Goal: Transaction & Acquisition: Purchase product/service

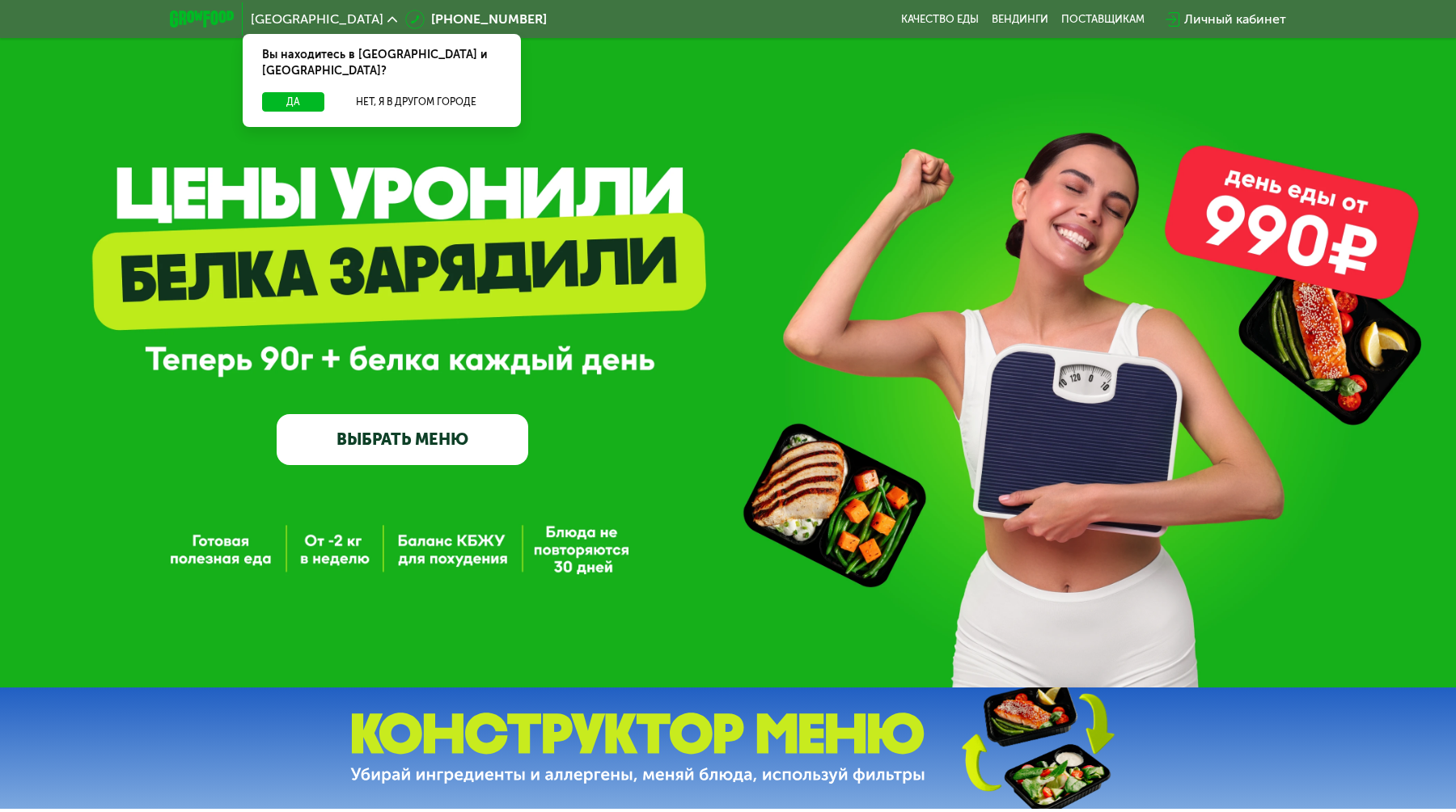
click at [452, 445] on link "ВЫБРАТЬ МЕНЮ" at bounding box center [402, 439] width 252 height 50
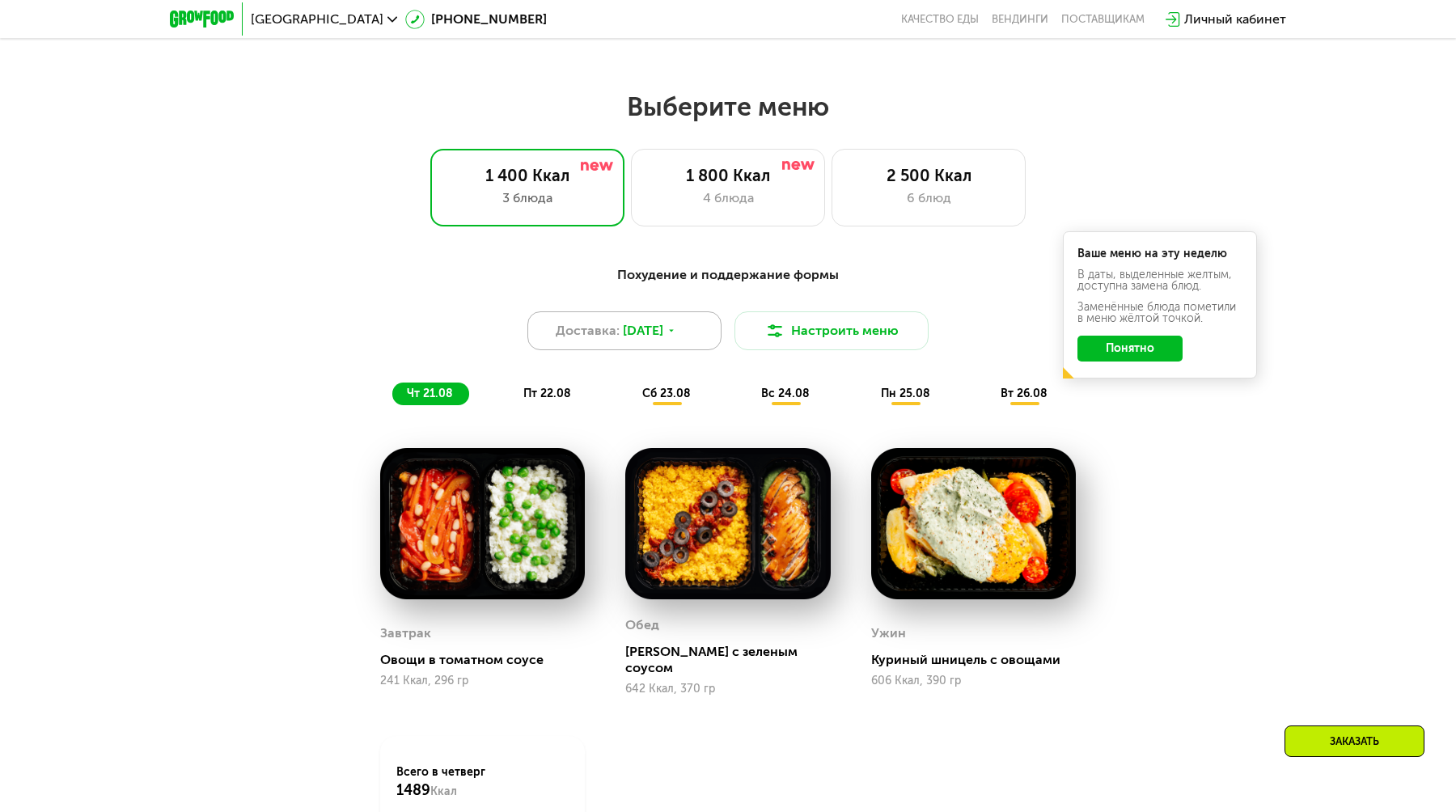
scroll to position [771, 0]
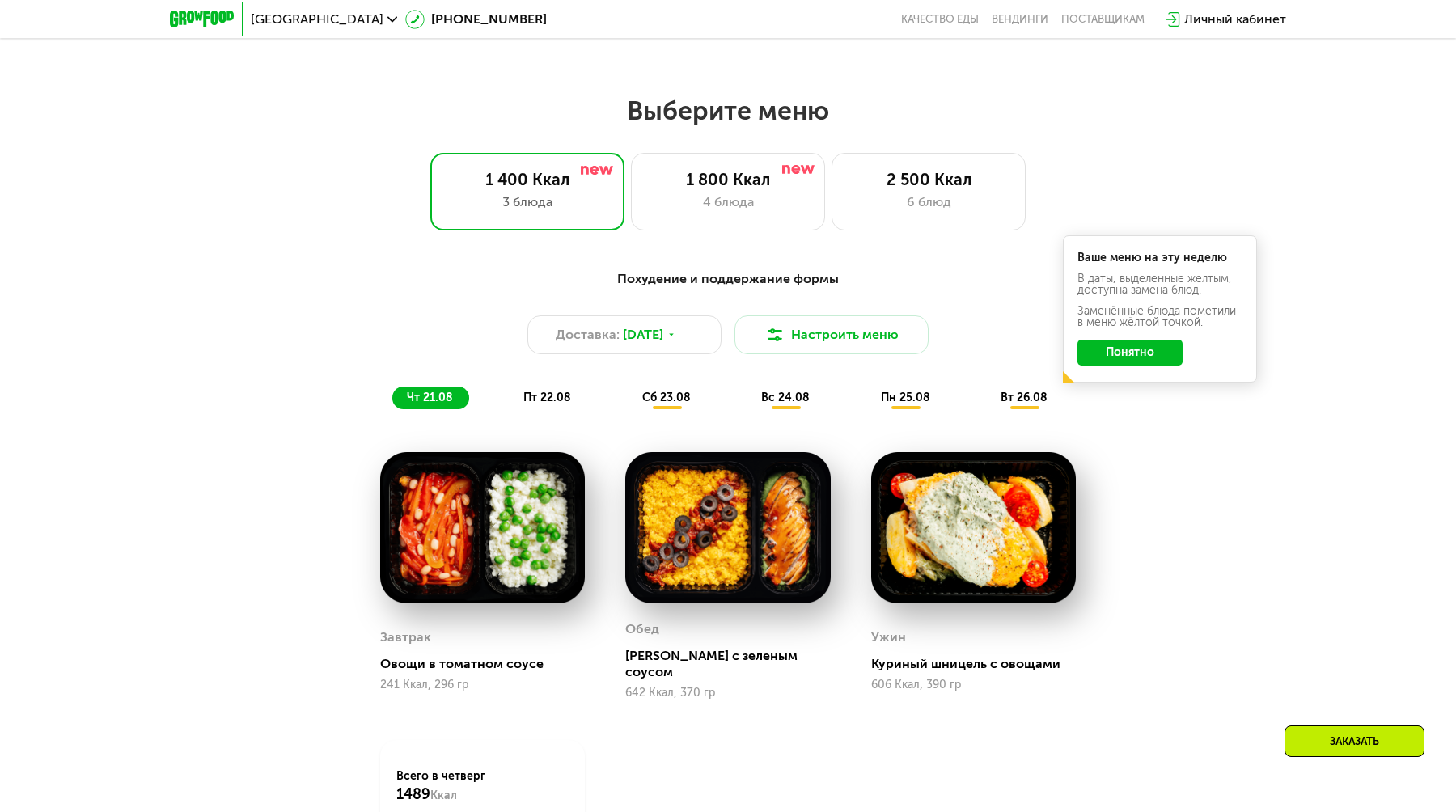
drag, startPoint x: 860, startPoint y: 125, endPoint x: 608, endPoint y: 111, distance: 252.4
click at [608, 111] on h2 "Выберите меню" at bounding box center [728, 110] width 1353 height 32
click at [896, 211] on div "6 блюд" at bounding box center [929, 203] width 160 height 20
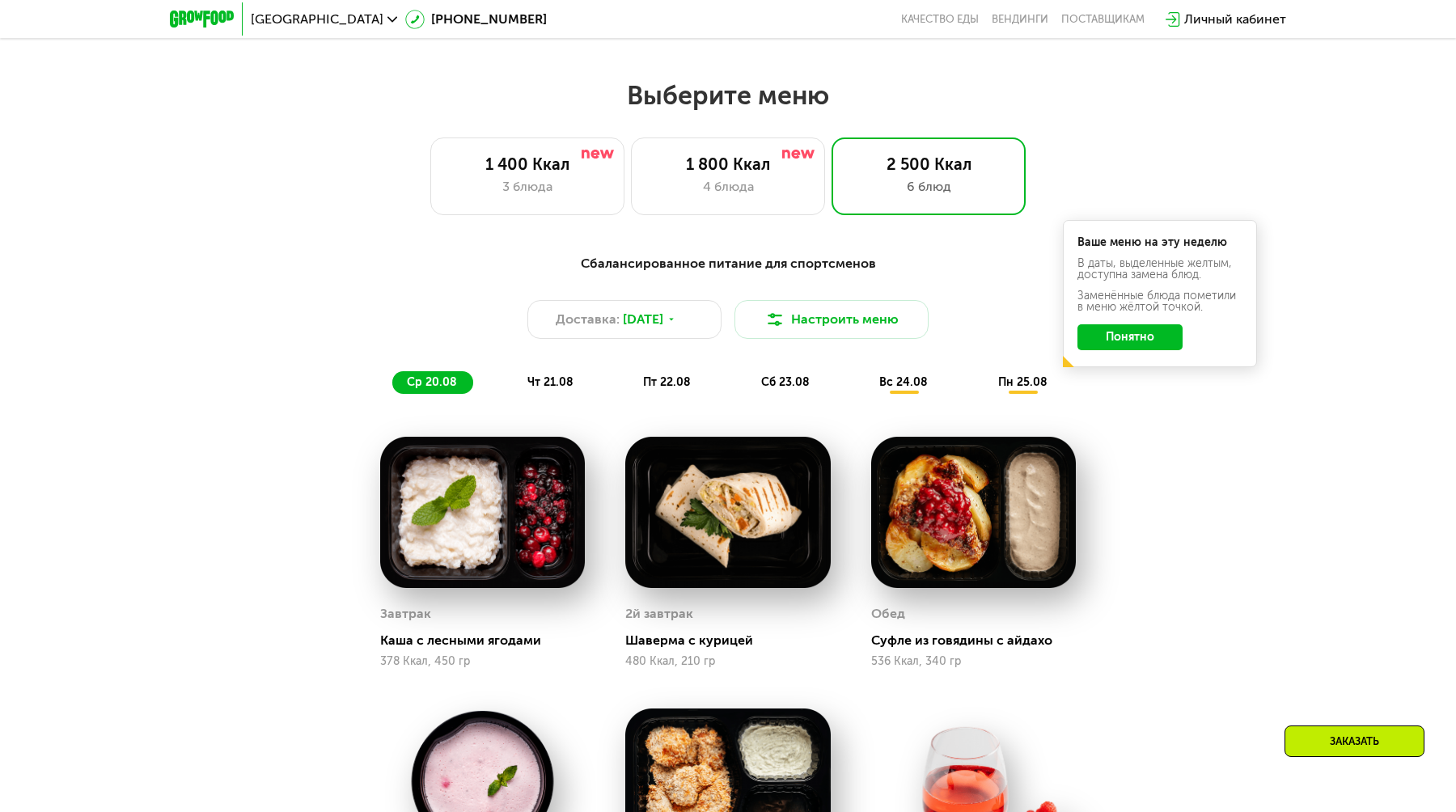
scroll to position [790, 0]
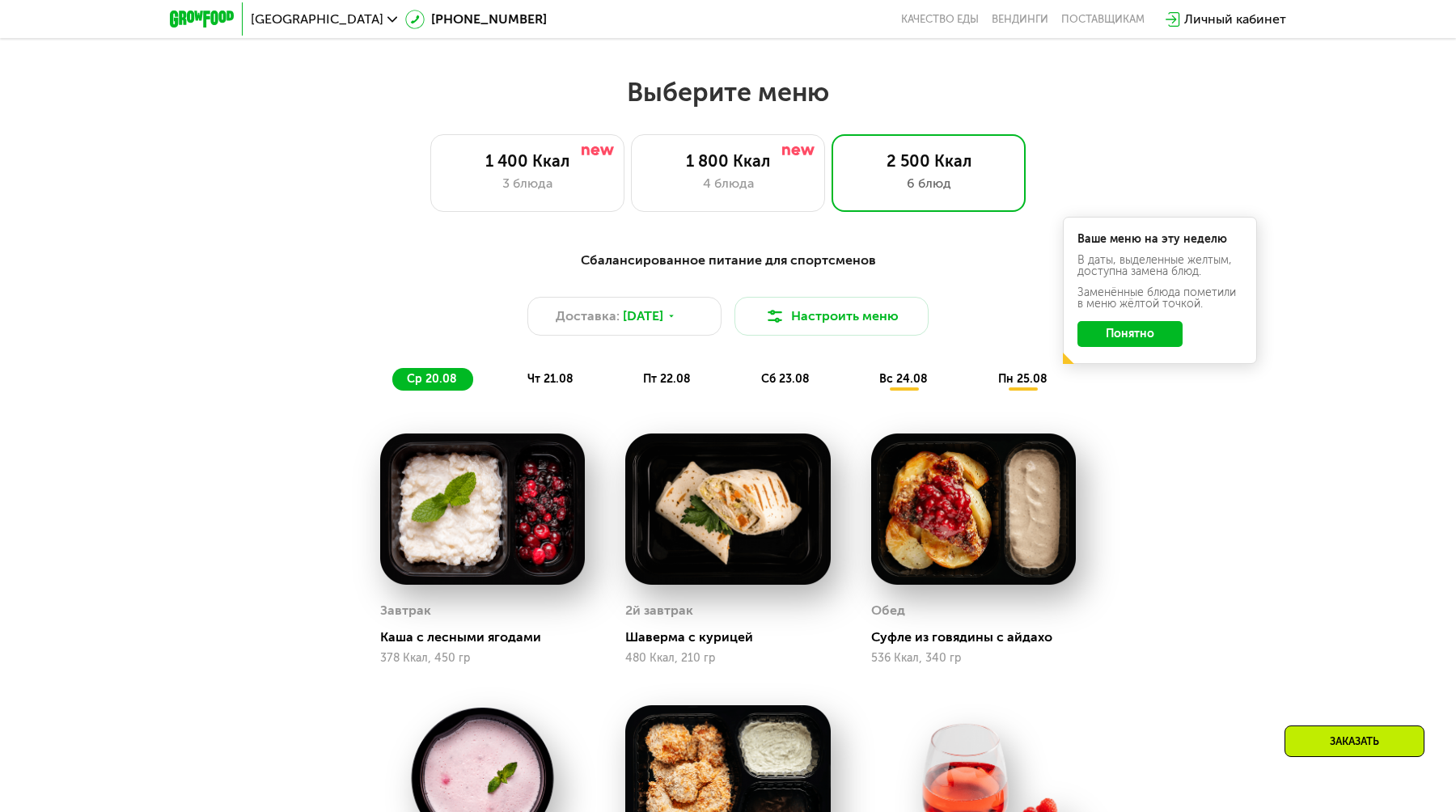
click at [1125, 326] on button "Понятно" at bounding box center [1130, 335] width 105 height 26
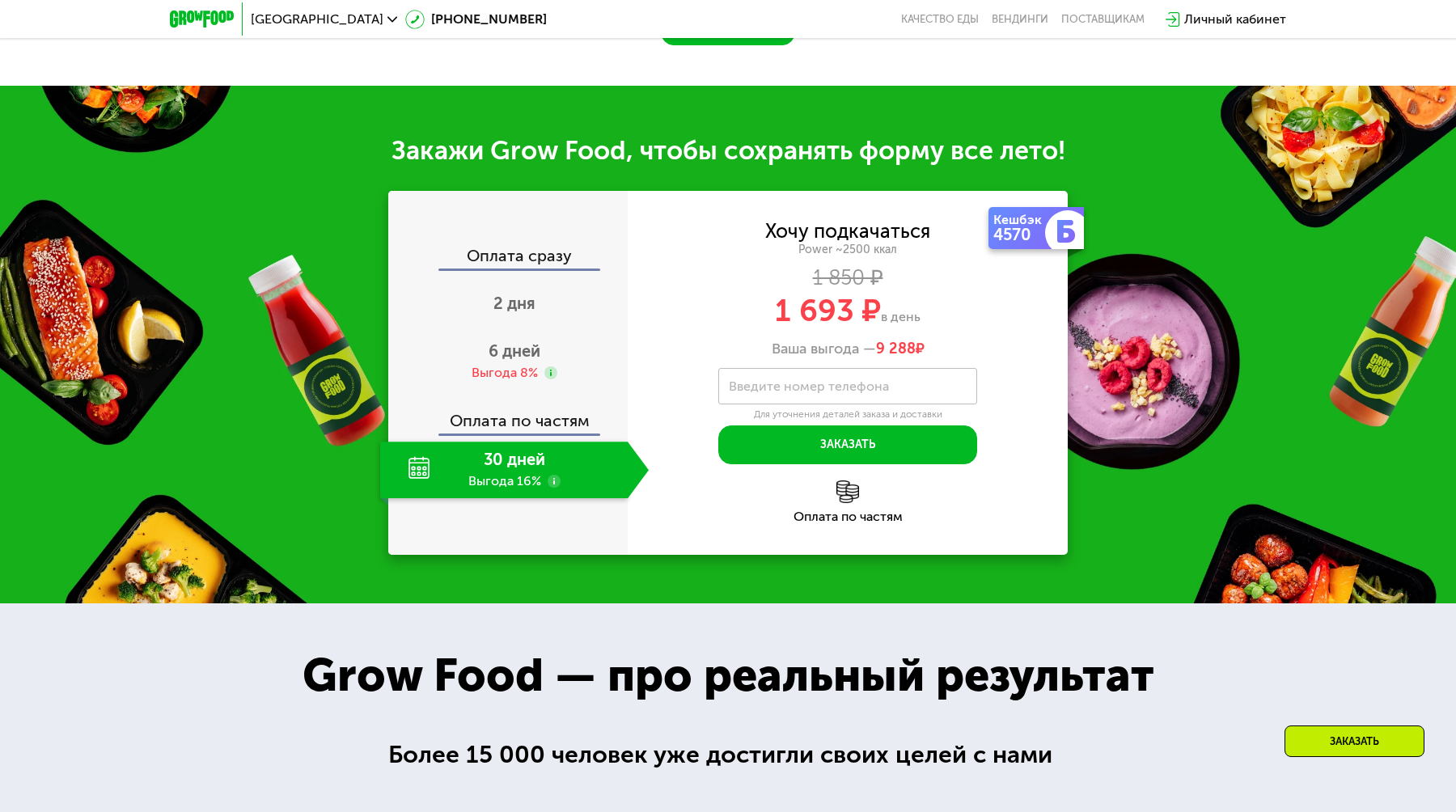
scroll to position [1944, 0]
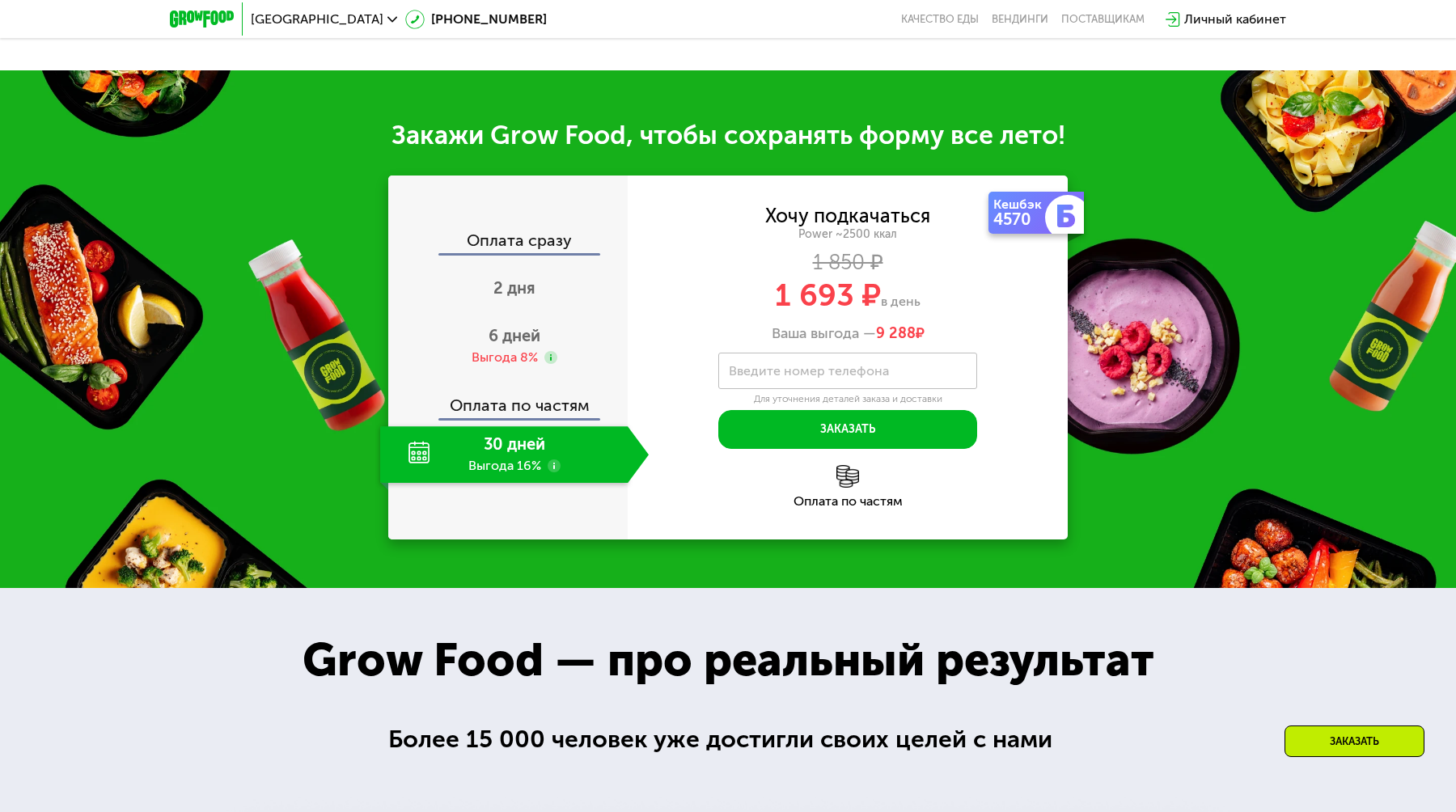
click at [513, 410] on div "Оплата по частям" at bounding box center [509, 399] width 238 height 37
click at [513, 345] on div "6 дней Выгода 8%" at bounding box center [514, 346] width 268 height 57
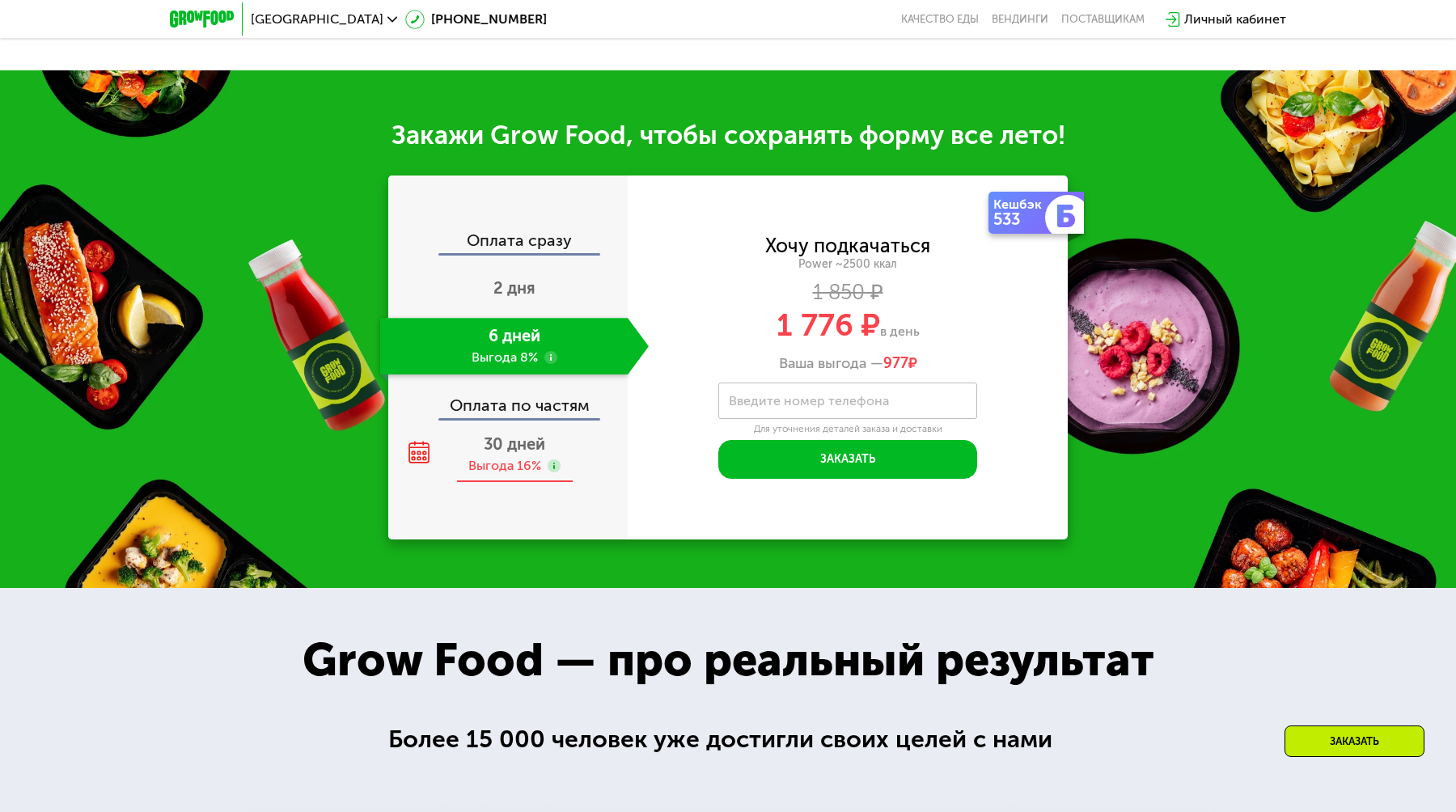
click at [518, 432] on div "30 дней Выгода 16%" at bounding box center [514, 454] width 268 height 57
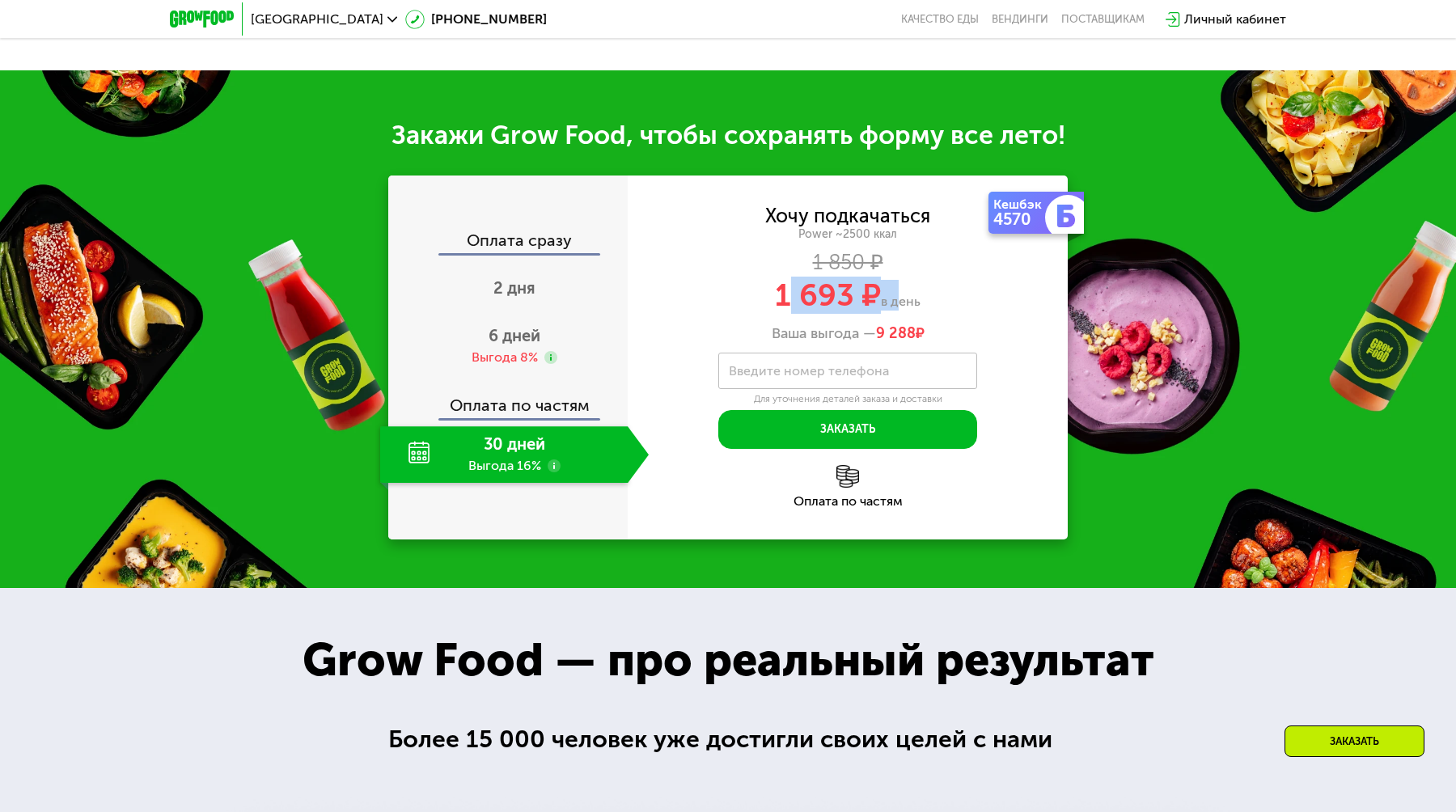
drag, startPoint x: 892, startPoint y: 294, endPoint x: 790, endPoint y: 294, distance: 102.0
click at [790, 294] on div "1 693 ₽ в день" at bounding box center [847, 294] width 440 height 30
click at [869, 340] on div "Ваша выгода — 9 288 ₽" at bounding box center [847, 335] width 440 height 18
click at [860, 367] on label "Введите номер телефона" at bounding box center [809, 371] width 160 height 9
click at [860, 367] on input "Введите номер телефона" at bounding box center [848, 371] width 259 height 36
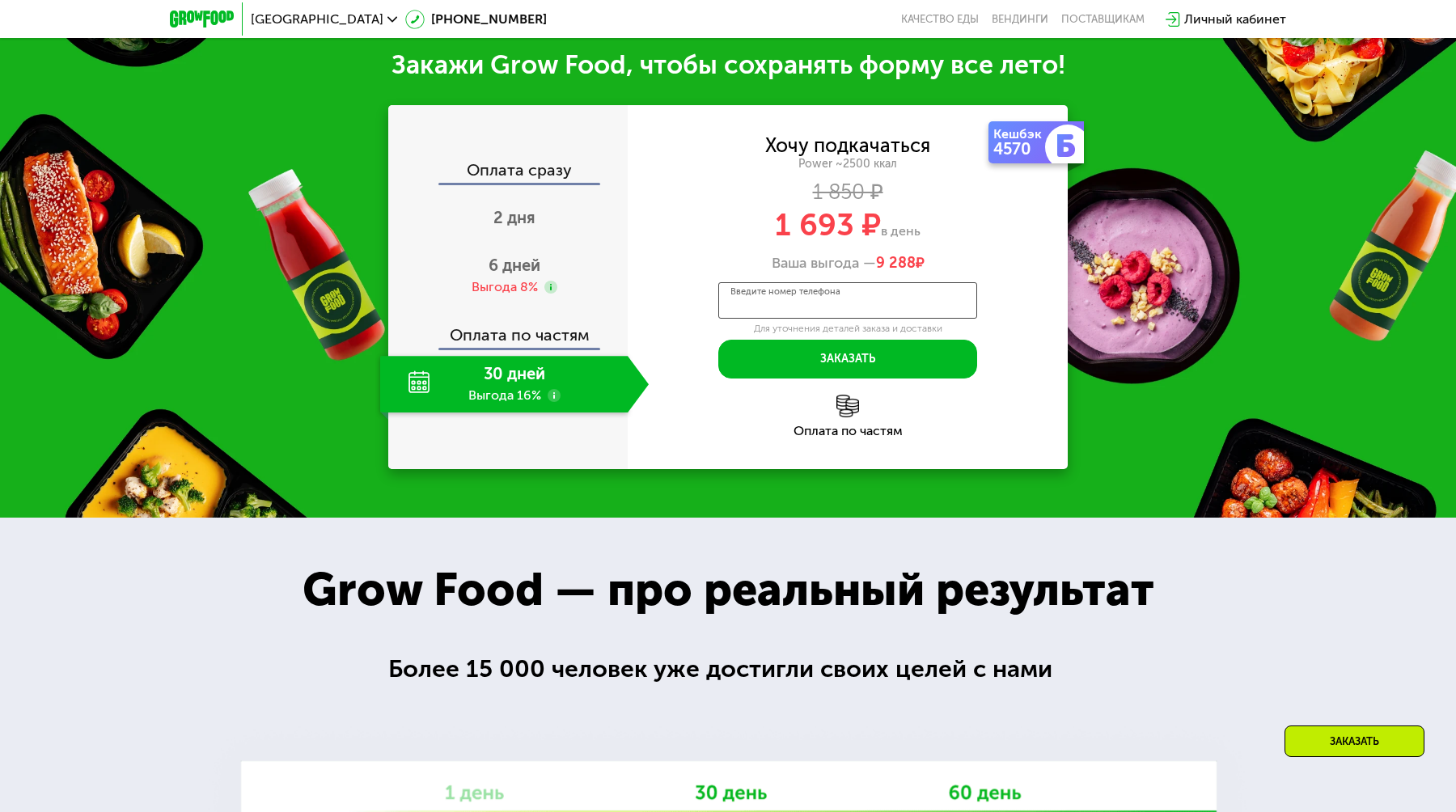
scroll to position [2035, 0]
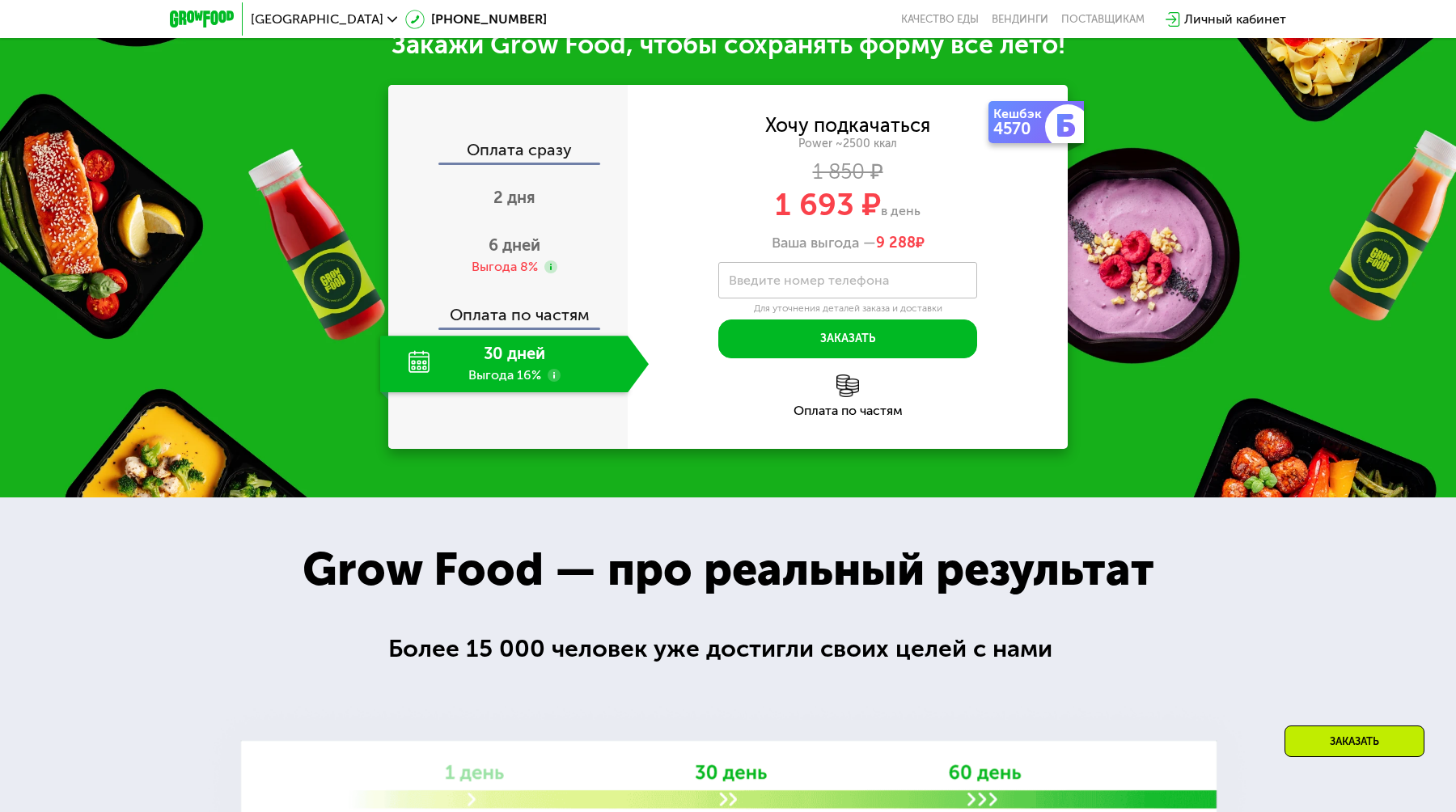
click at [796, 397] on div "Оплата по частям" at bounding box center [847, 396] width 440 height 43
click at [839, 391] on img at bounding box center [848, 386] width 23 height 23
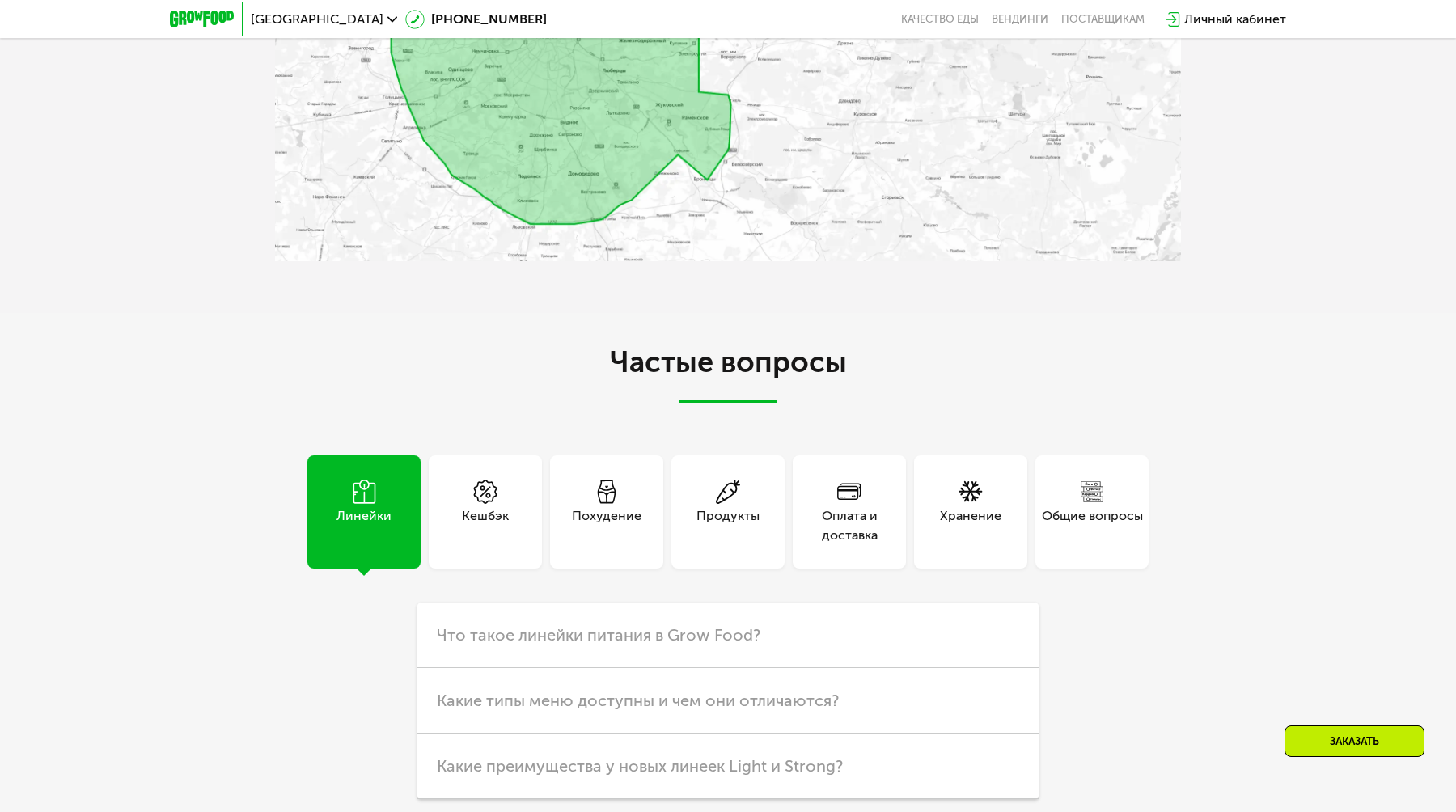
scroll to position [4313, 0]
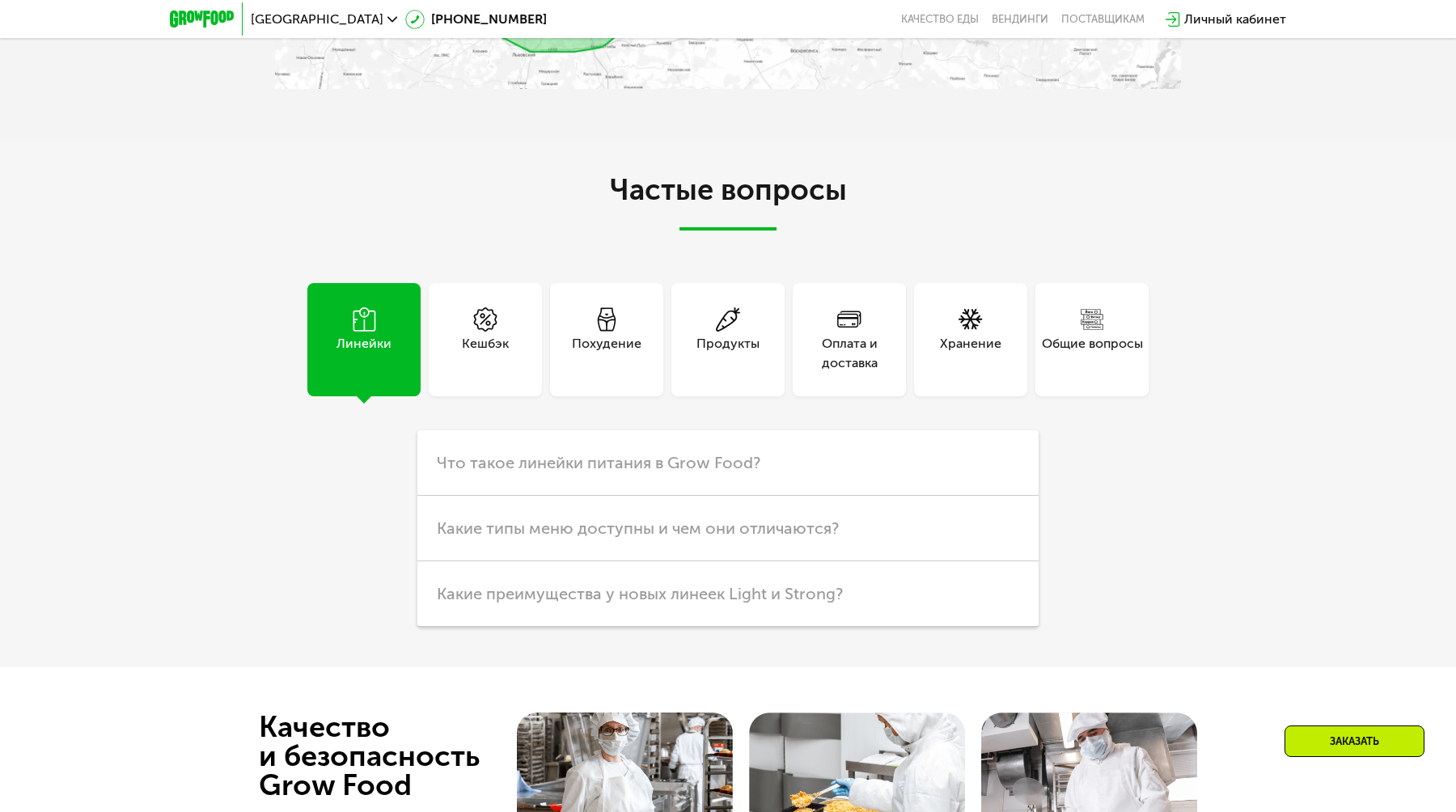
click at [627, 343] on div "Похудение" at bounding box center [606, 353] width 70 height 39
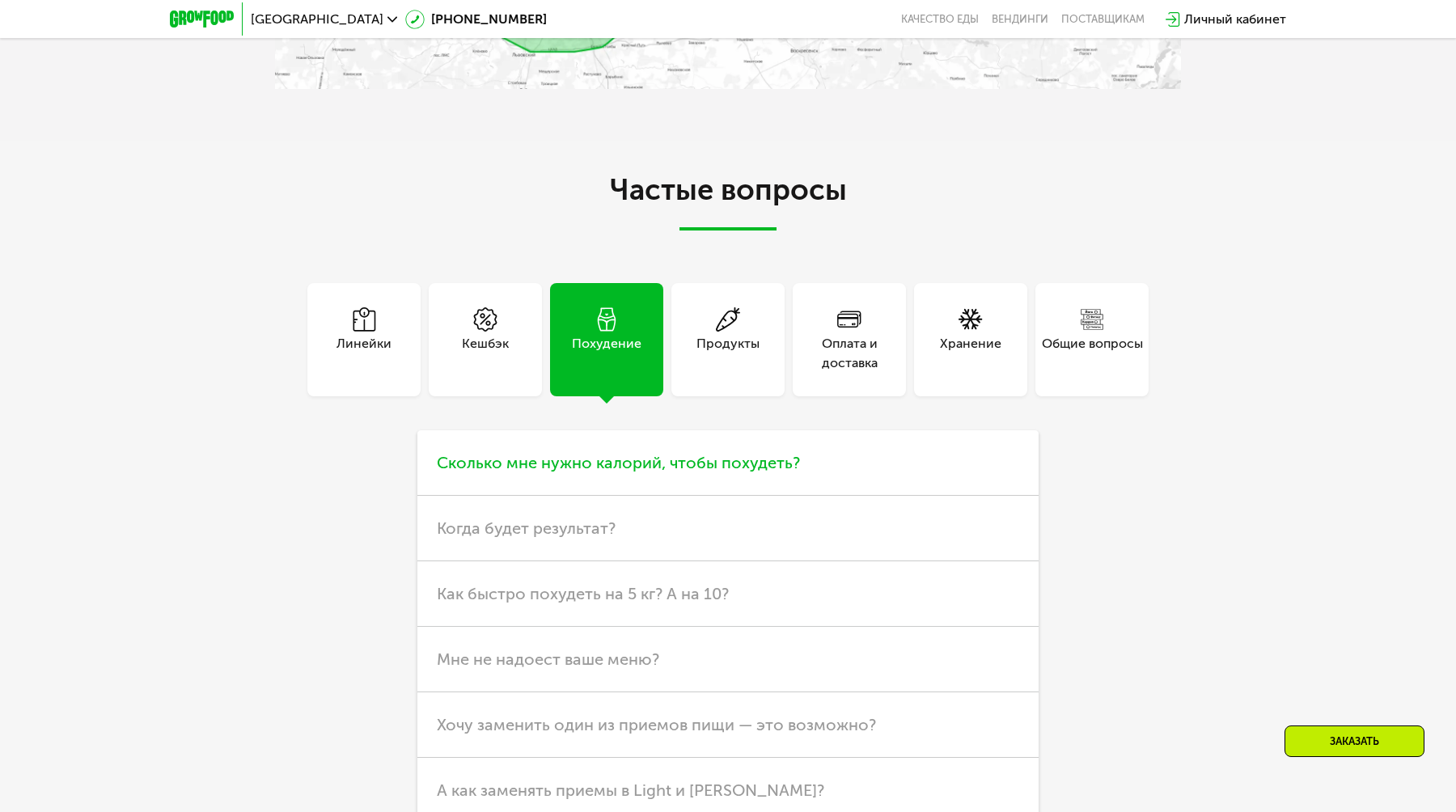
click at [660, 463] on span "Сколько мне нужно калорий, чтобы похудеть?" at bounding box center [618, 463] width 363 height 20
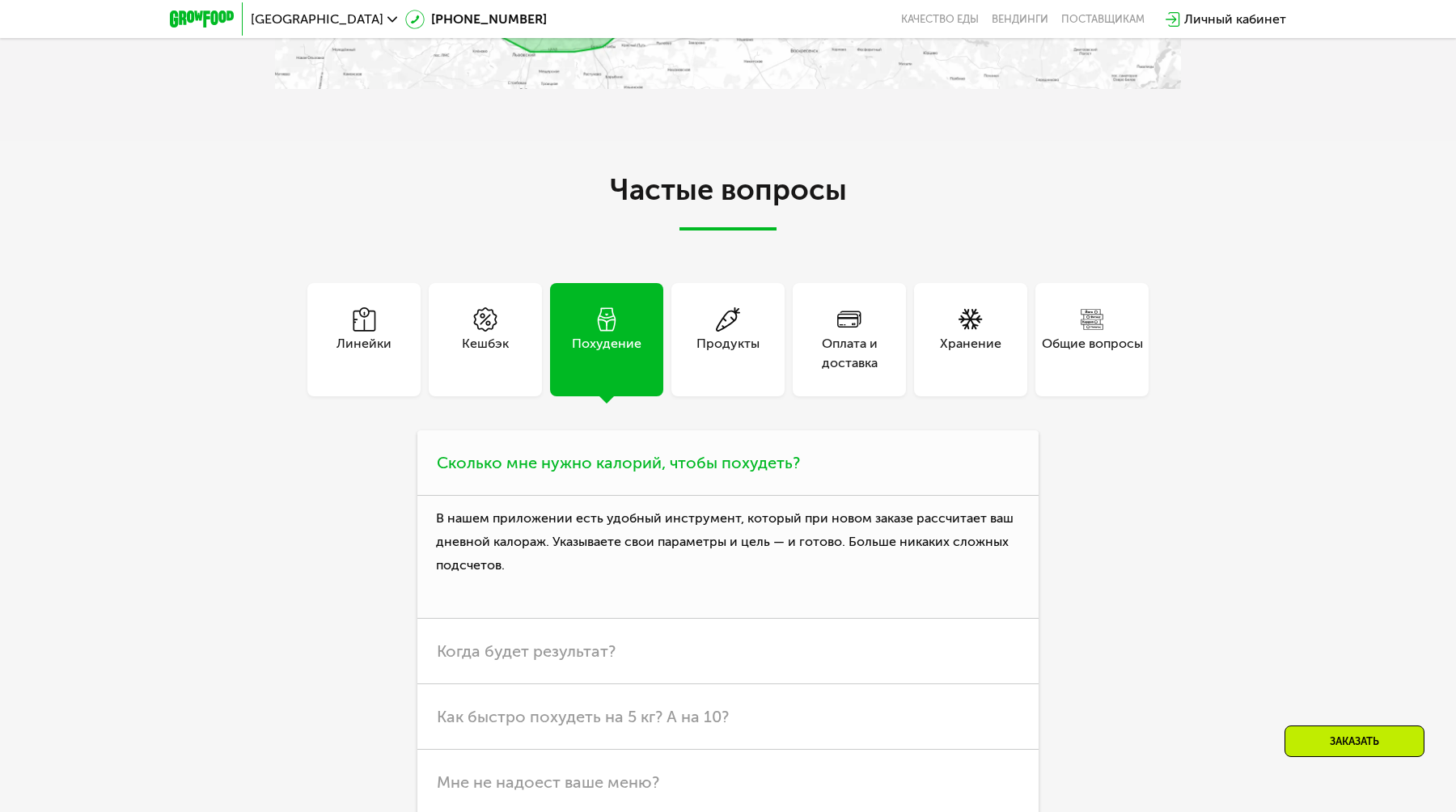
click at [664, 463] on span "Сколько мне нужно калорий, чтобы похудеть?" at bounding box center [618, 463] width 363 height 20
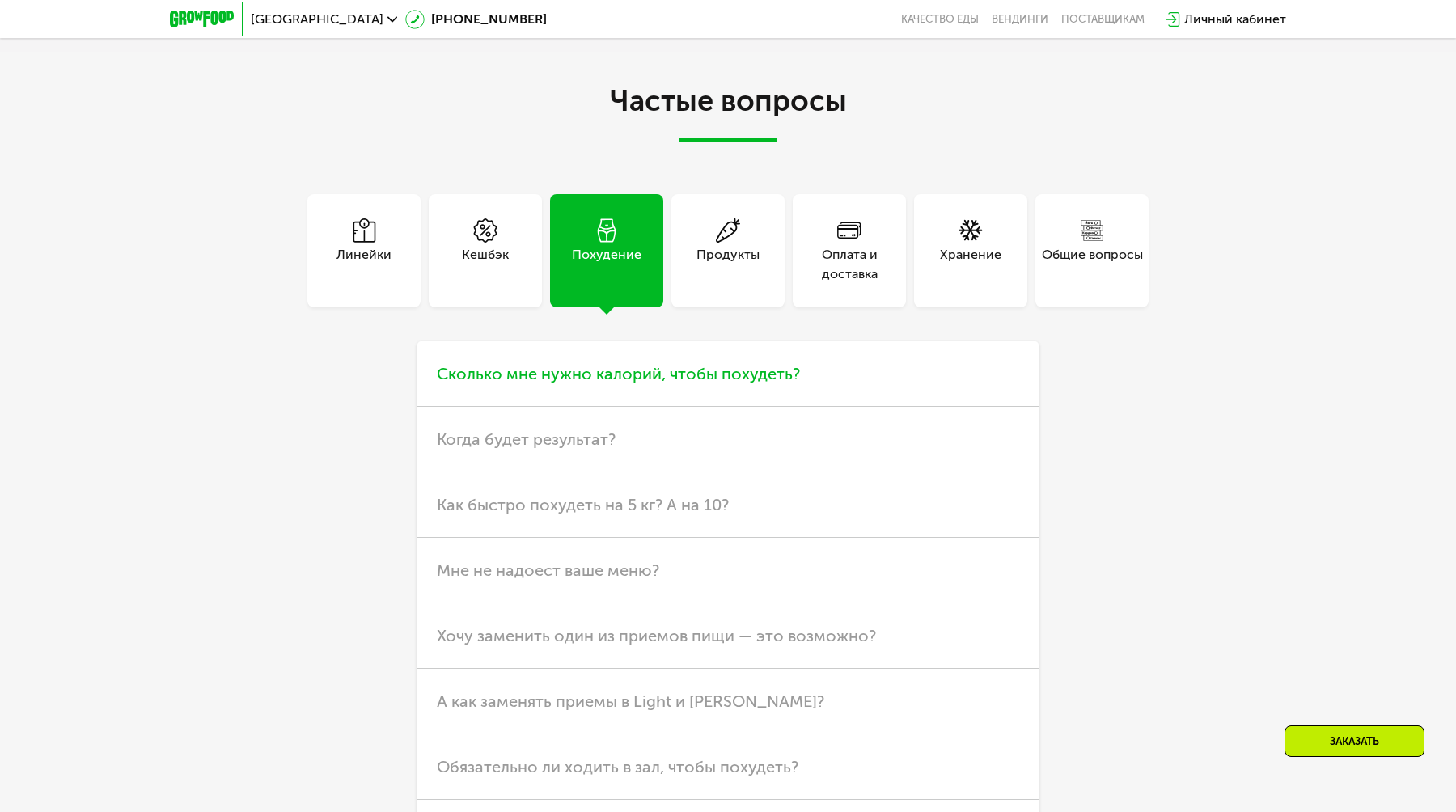
scroll to position [4432, 0]
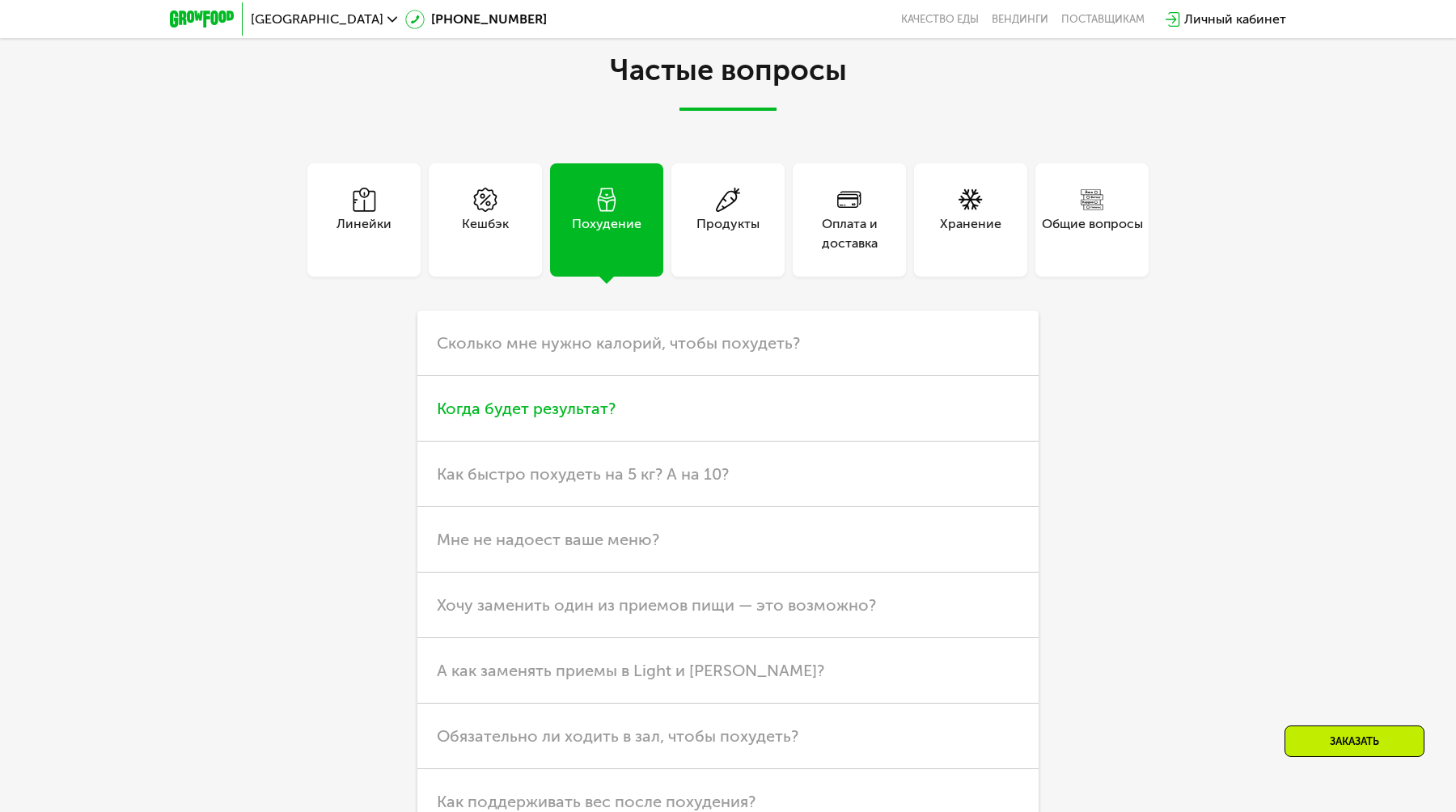
click at [661, 422] on h3 "Когда будет результат?" at bounding box center [728, 409] width 622 height 66
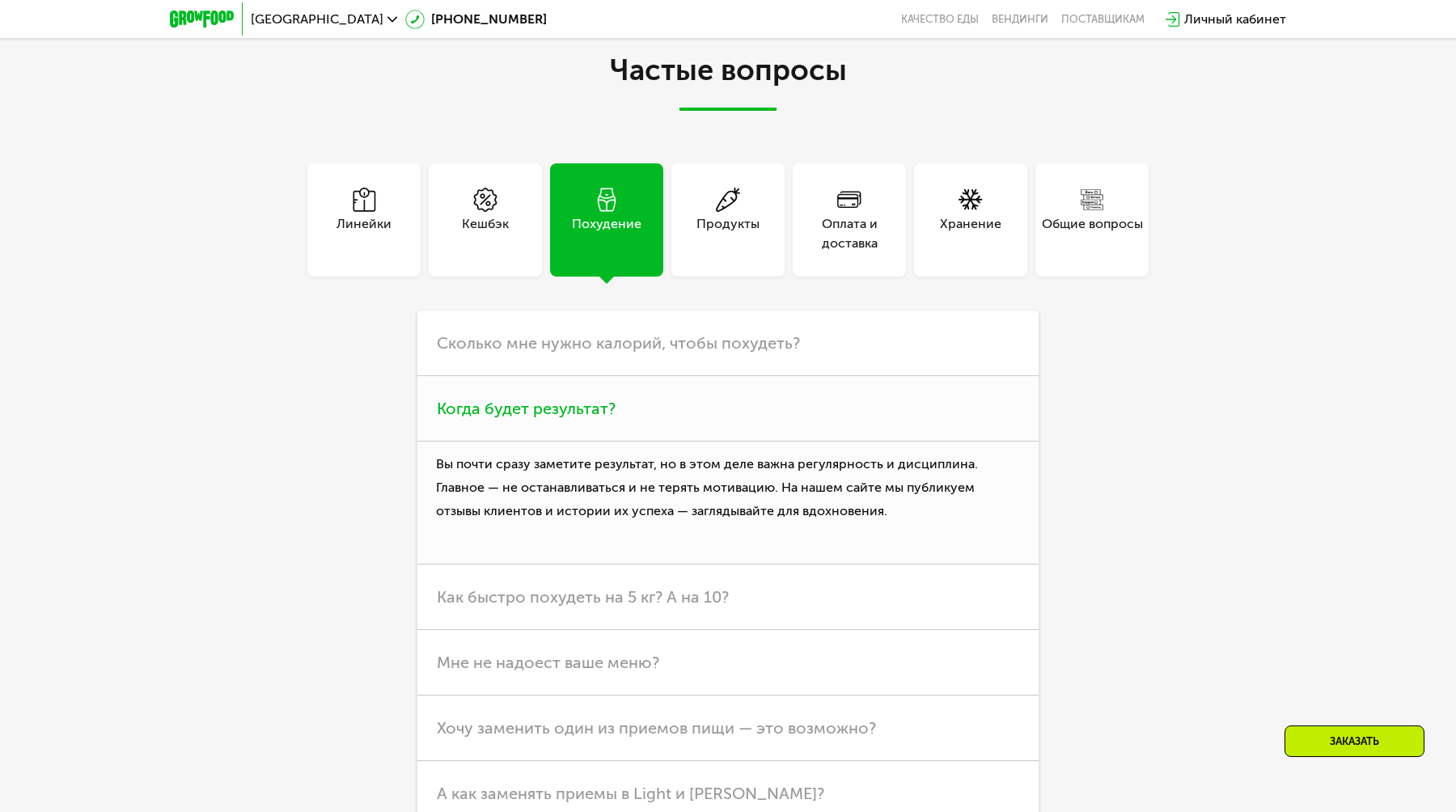
click at [669, 422] on h3 "Когда будет результат?" at bounding box center [728, 409] width 622 height 66
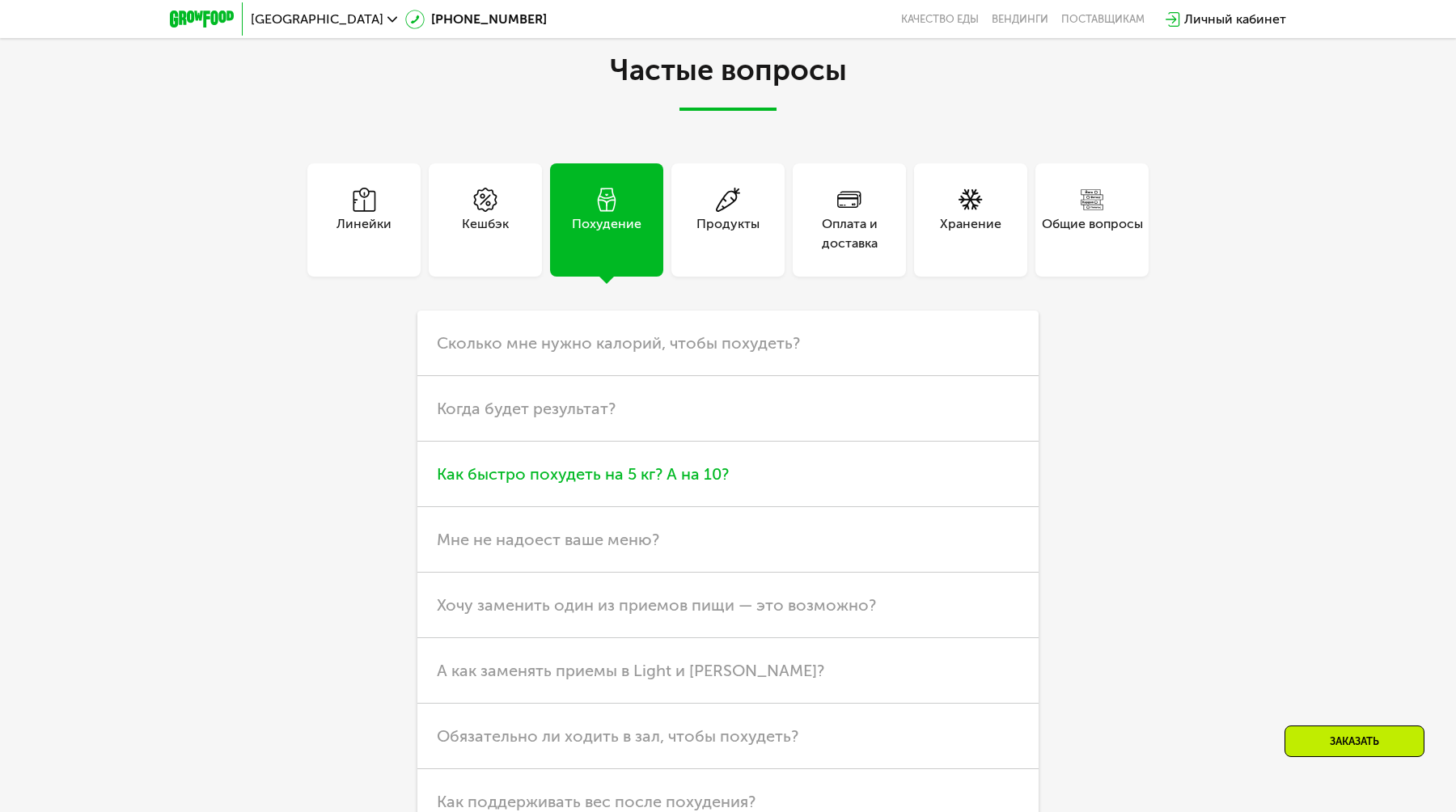
click at [661, 484] on h3 "Как быстро похудеть на 5 кг? А на 10?" at bounding box center [728, 475] width 622 height 66
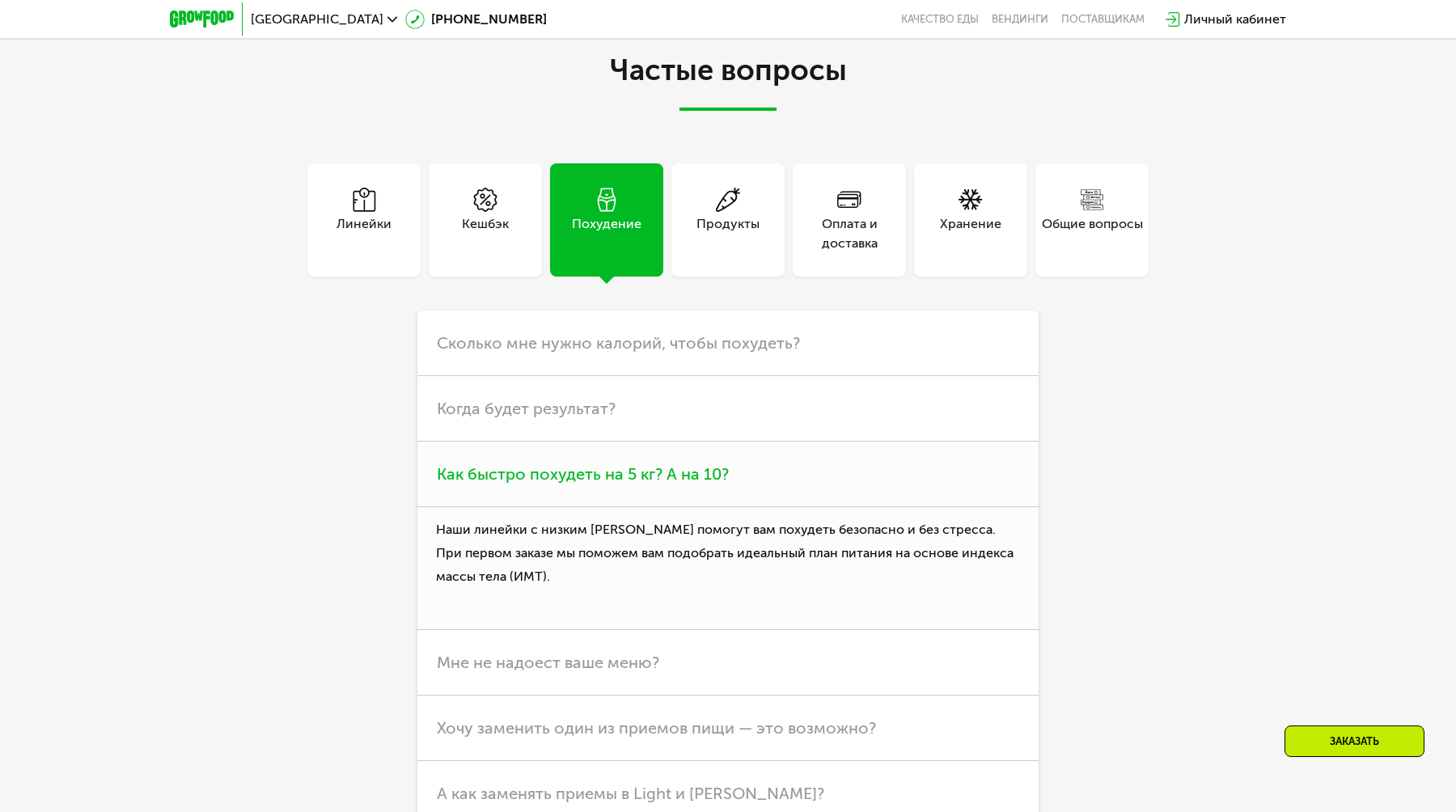
click at [682, 484] on h3 "Как быстро похудеть на 5 кг? А на 10?" at bounding box center [728, 475] width 622 height 66
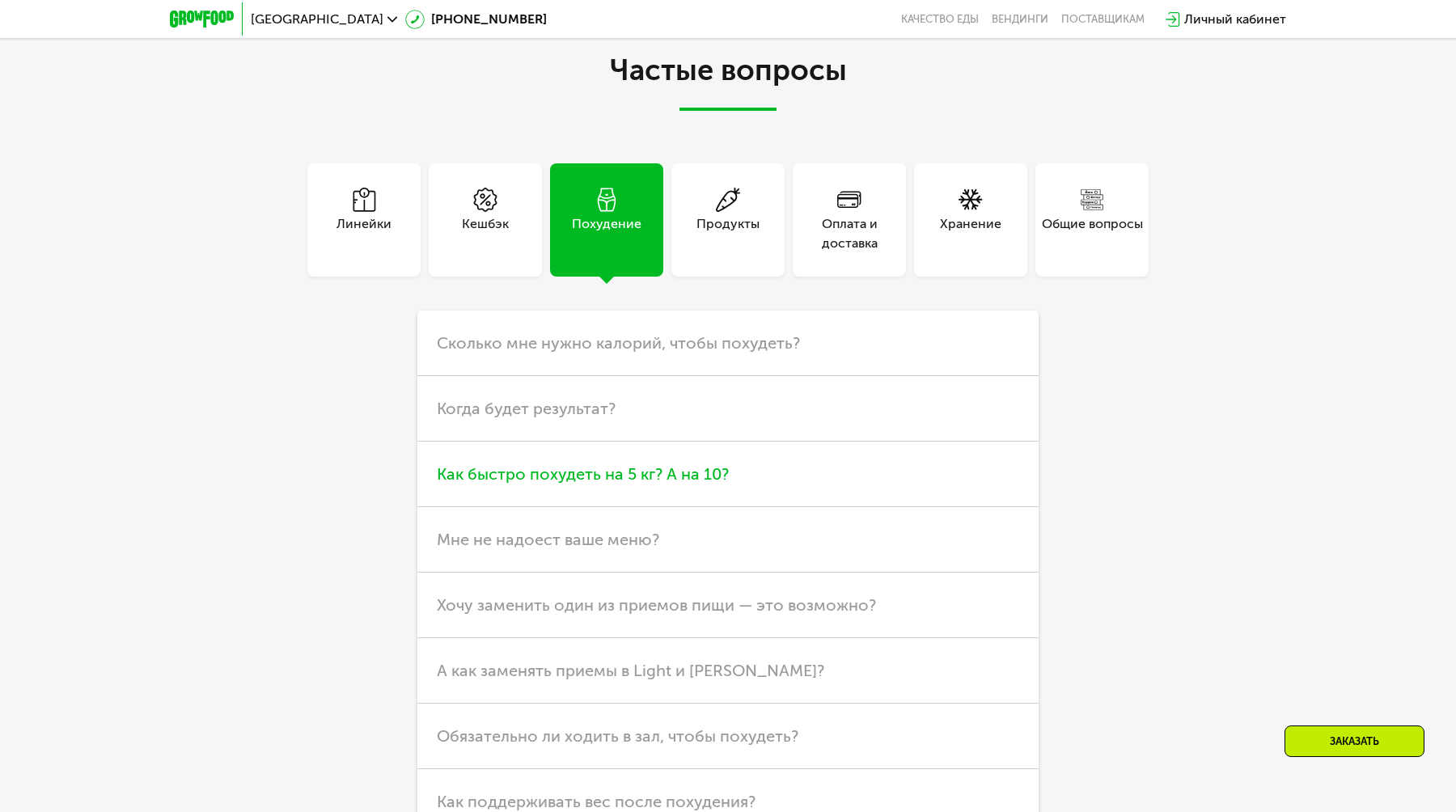
click at [678, 484] on h3 "Как быстро похудеть на 5 кг? А на 10?" at bounding box center [728, 475] width 622 height 66
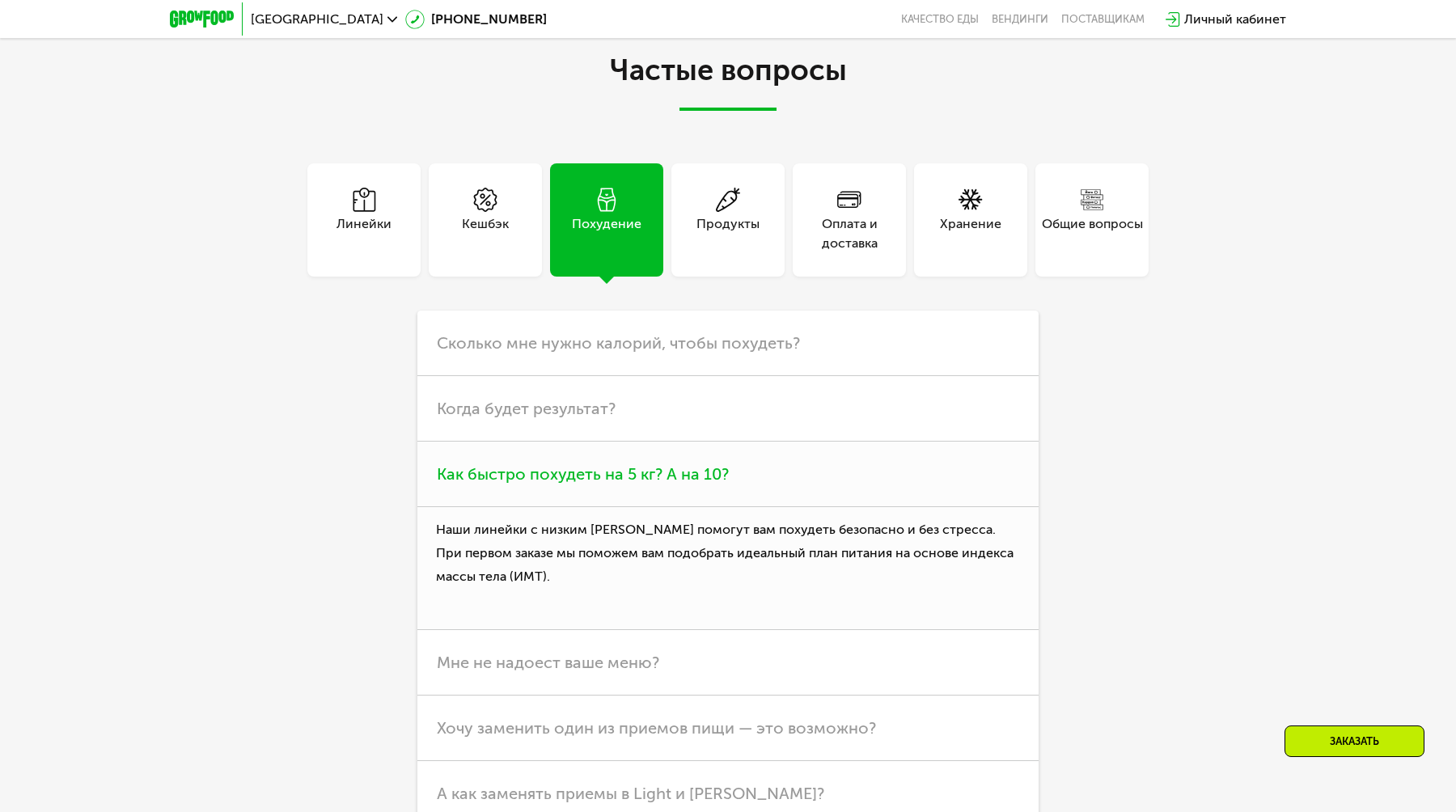
click at [692, 484] on h3 "Как быстро похудеть на 5 кг? А на 10?" at bounding box center [728, 475] width 622 height 66
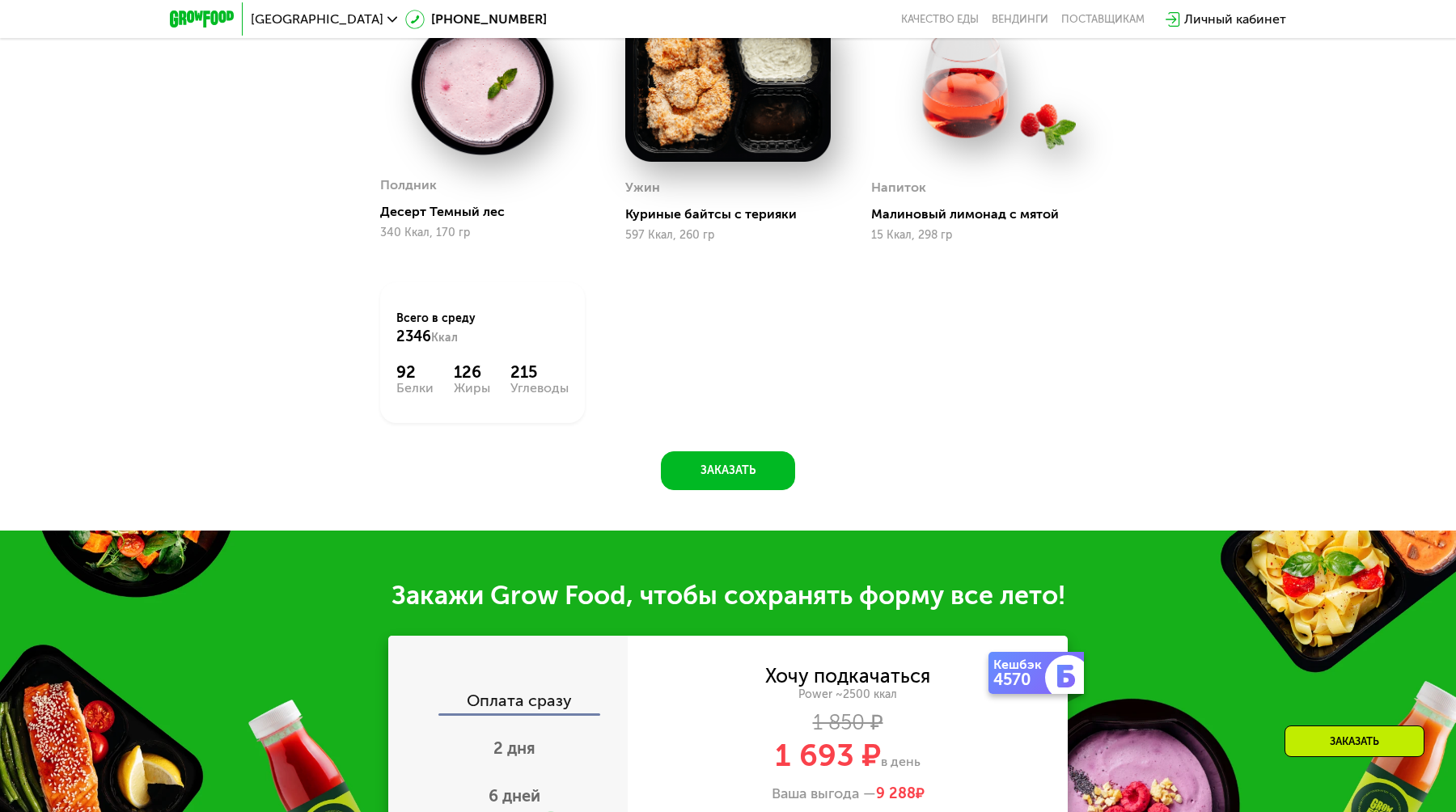
scroll to position [1458, 0]
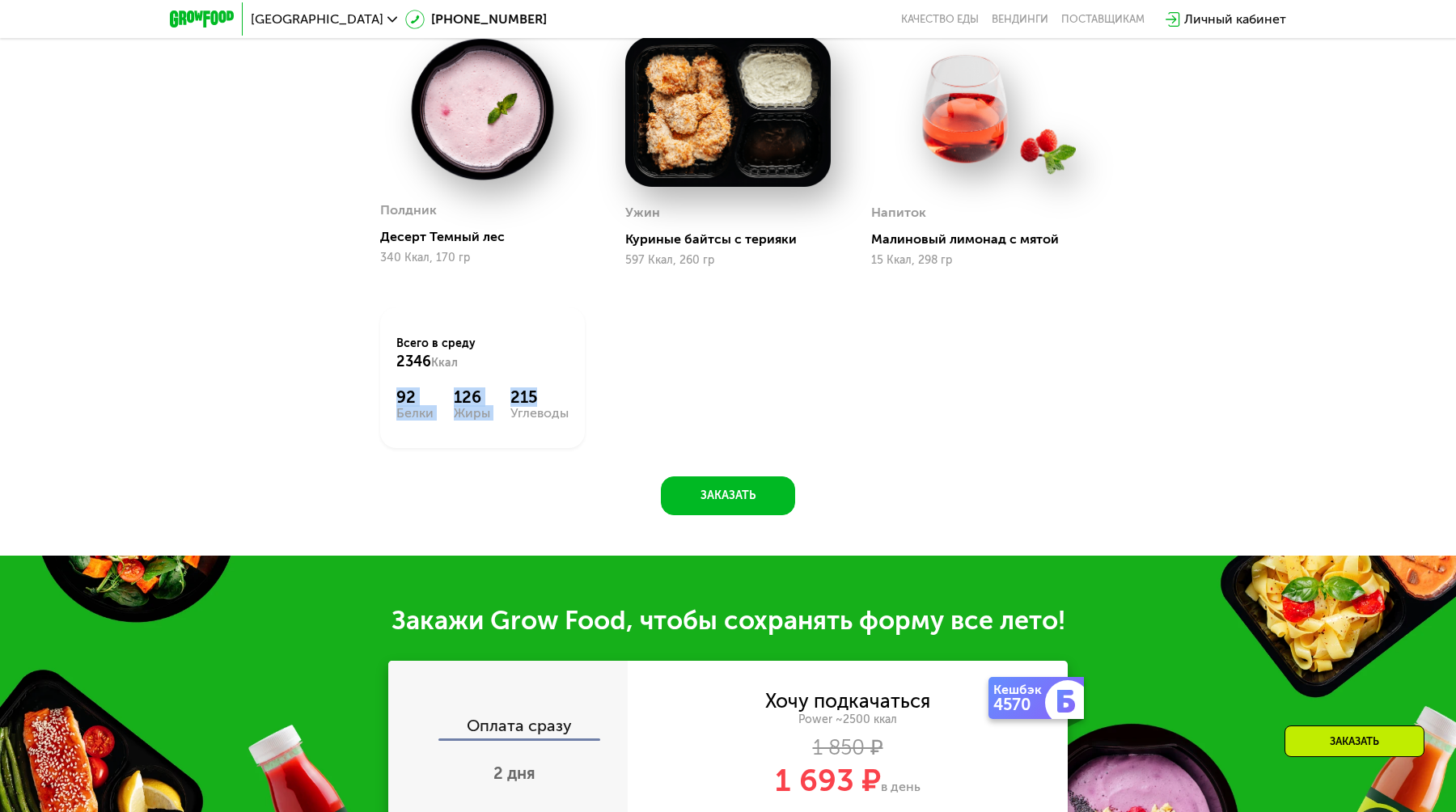
drag, startPoint x: 400, startPoint y: 394, endPoint x: 557, endPoint y: 394, distance: 157.0
click at [557, 395] on div "92 Белки 126 Жиры 215 Углеводы" at bounding box center [482, 403] width 172 height 32
click at [557, 394] on div "215" at bounding box center [539, 397] width 58 height 20
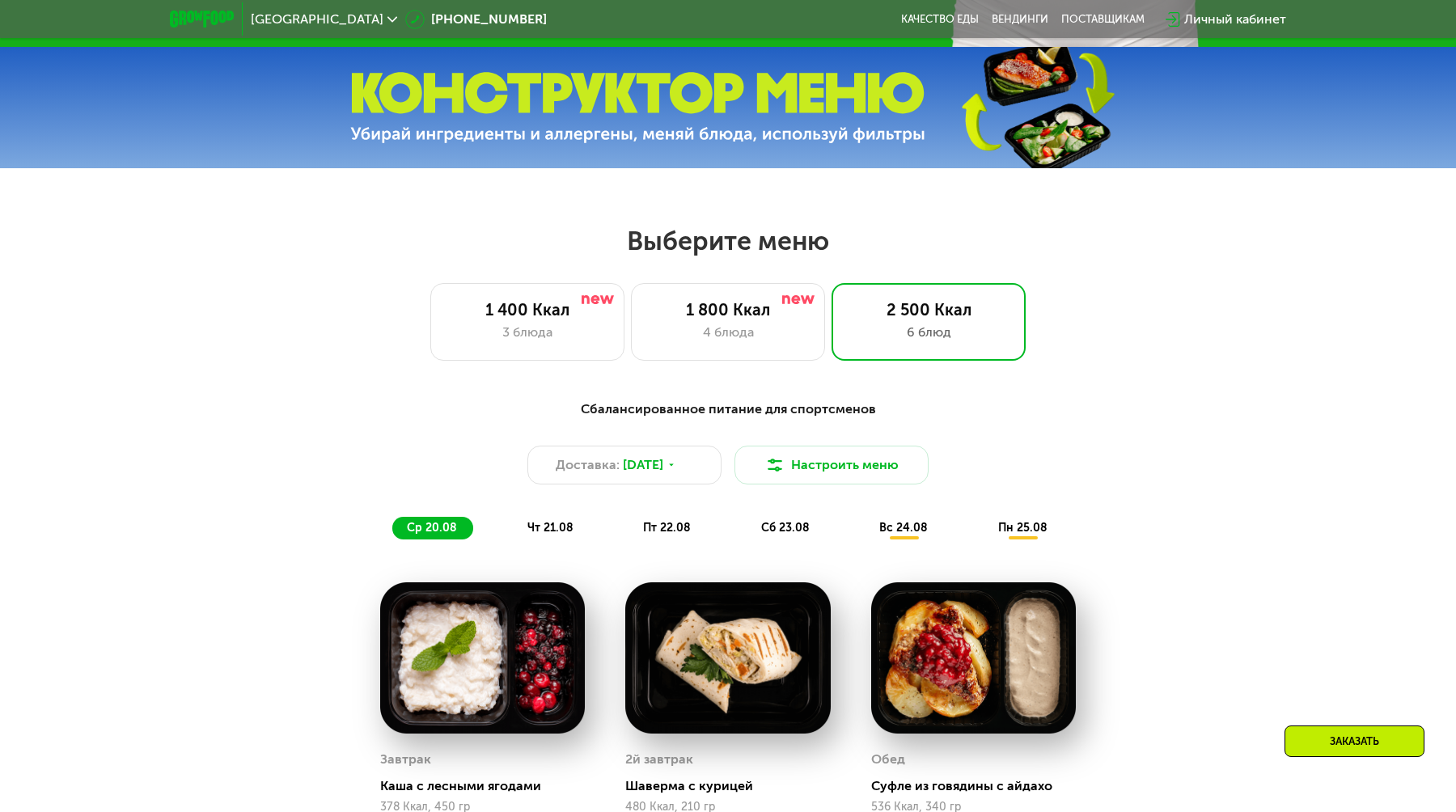
scroll to position [663, 0]
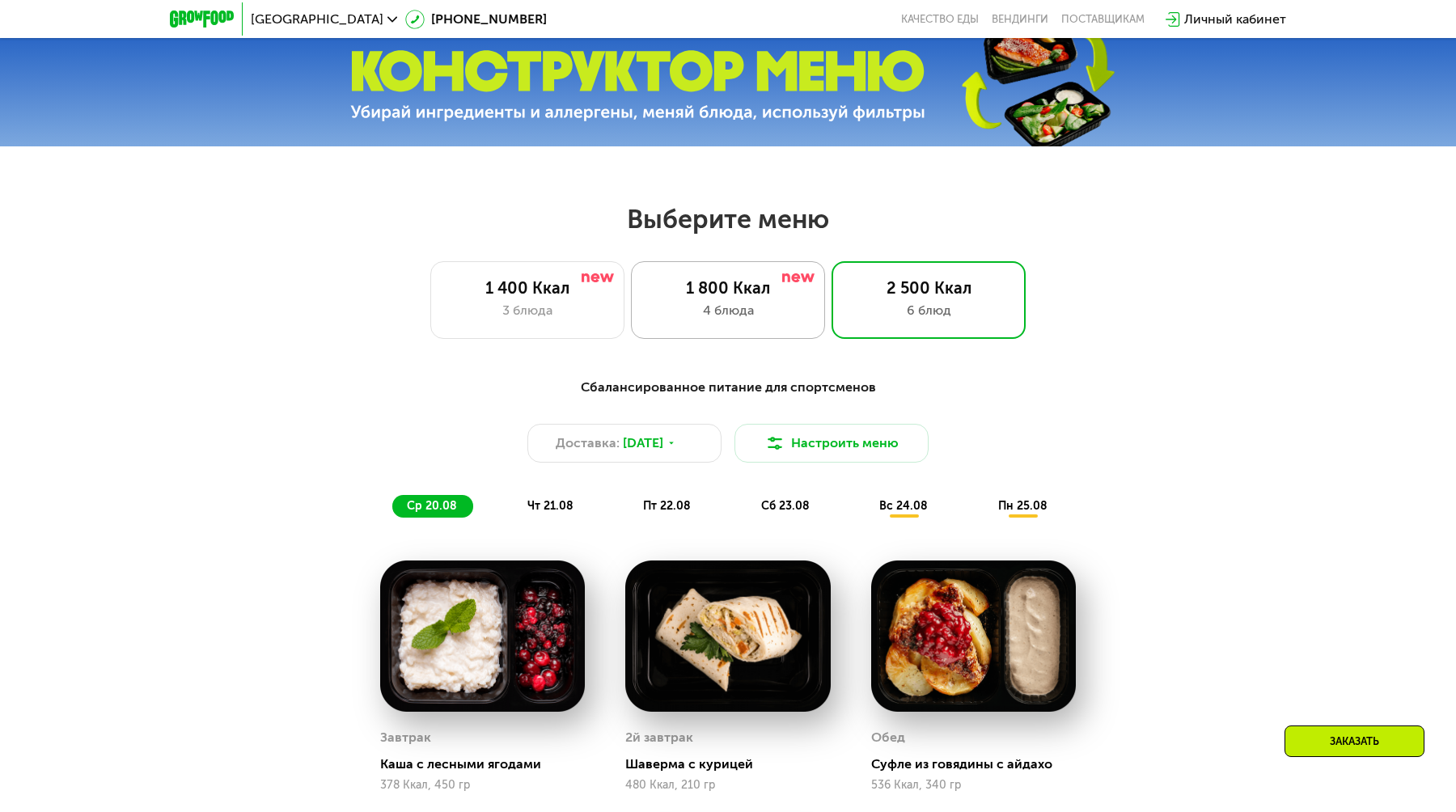
click at [778, 280] on div "1 800 Ккал" at bounding box center [728, 288] width 160 height 20
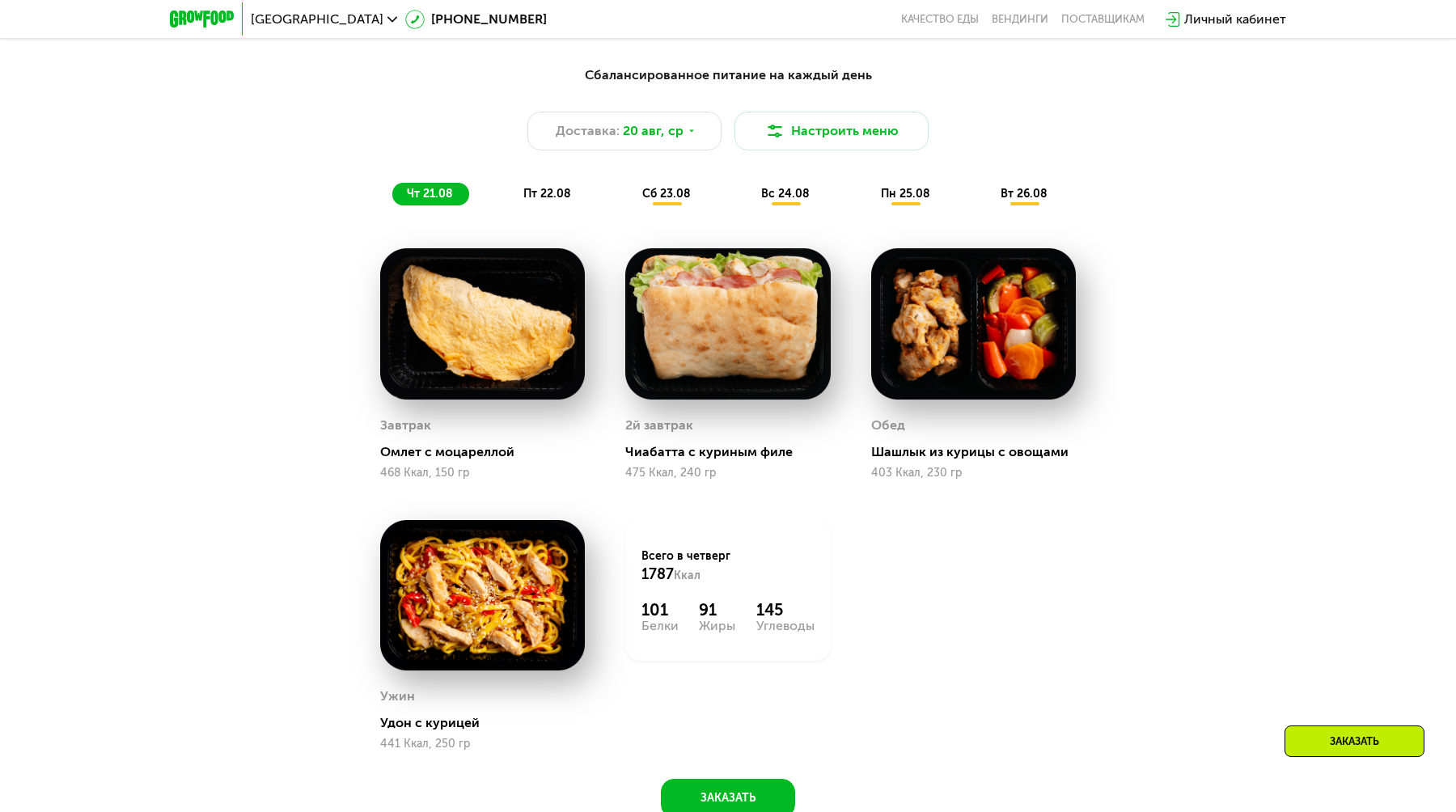
scroll to position [996, 0]
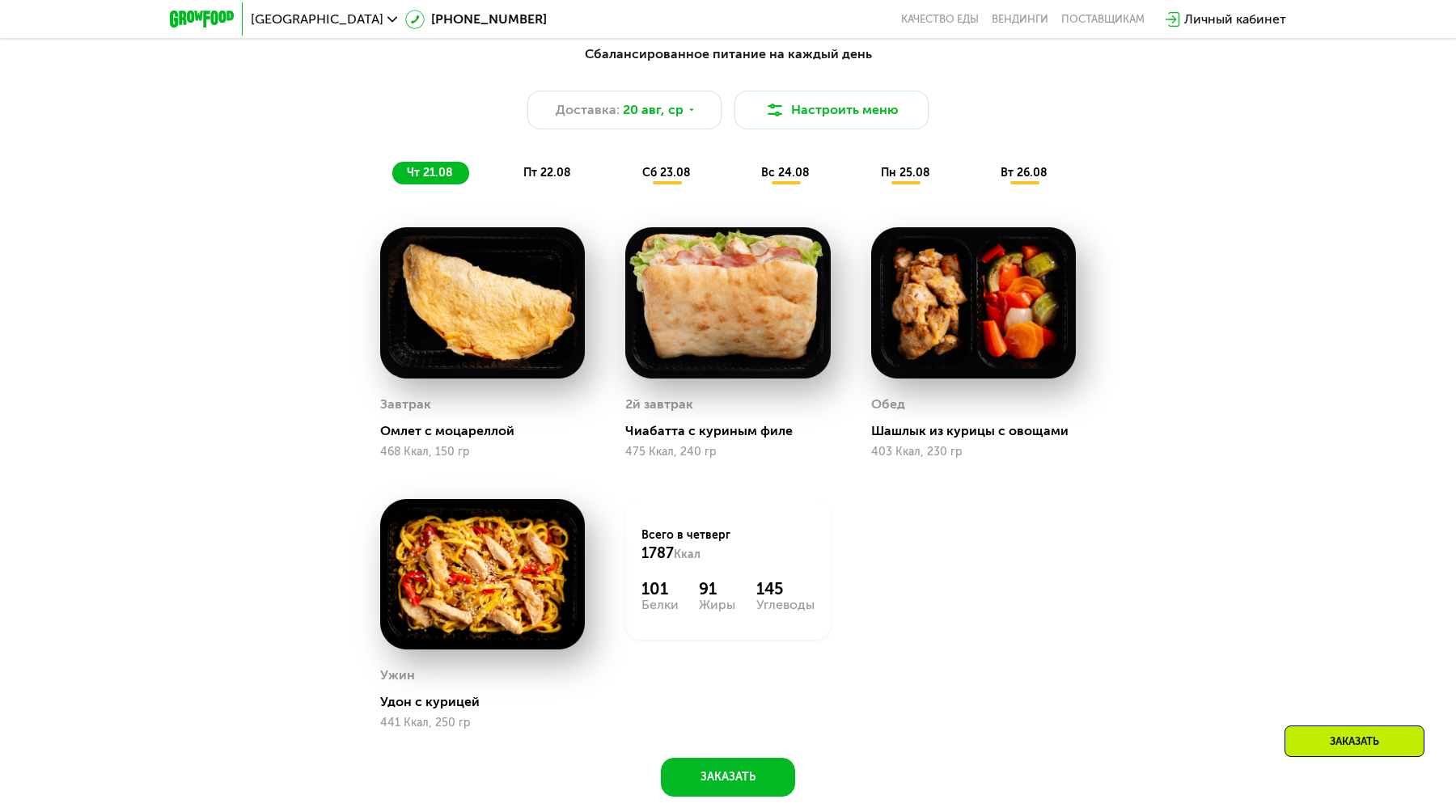
click at [554, 177] on span "пт 22.08" at bounding box center [547, 172] width 48 height 14
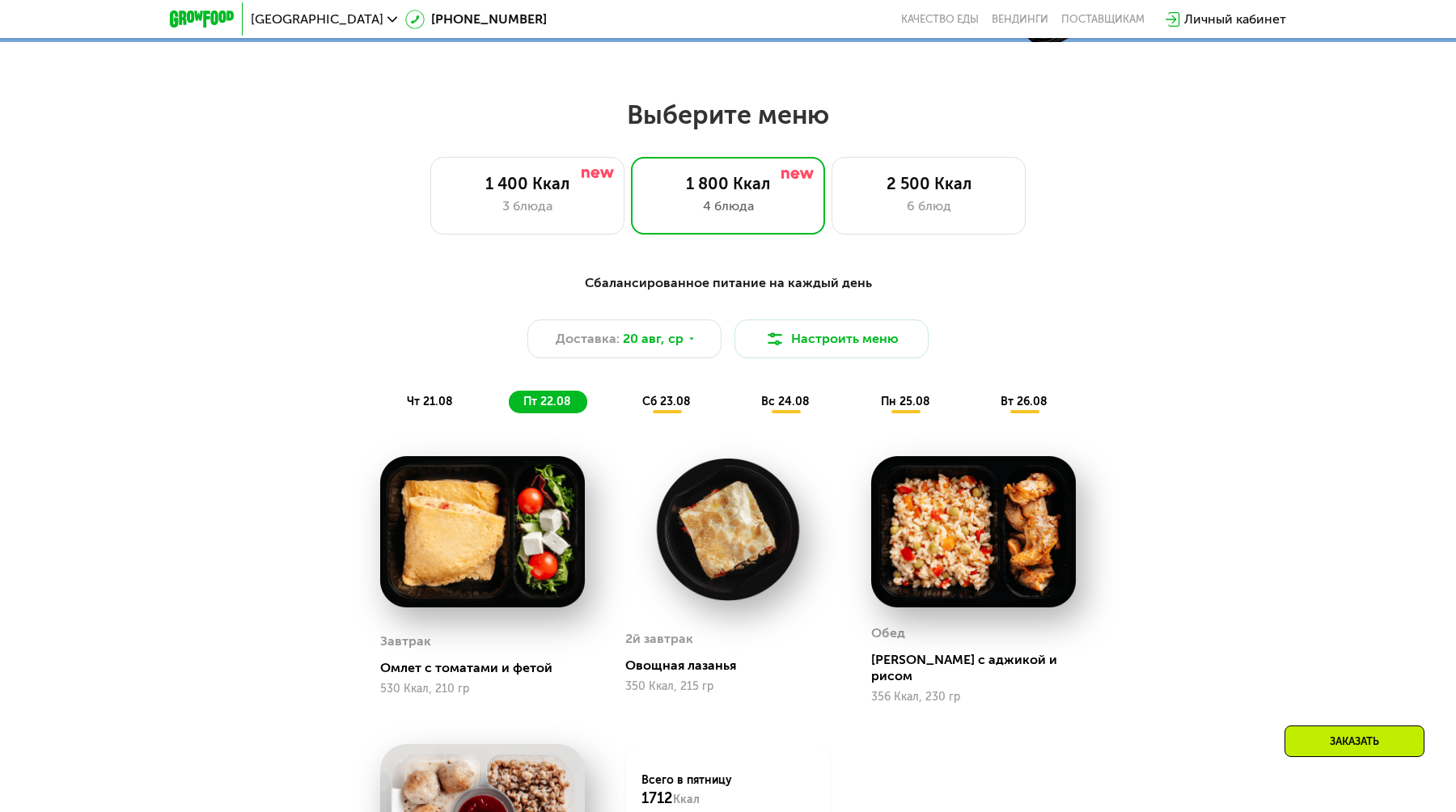
scroll to position [740, 0]
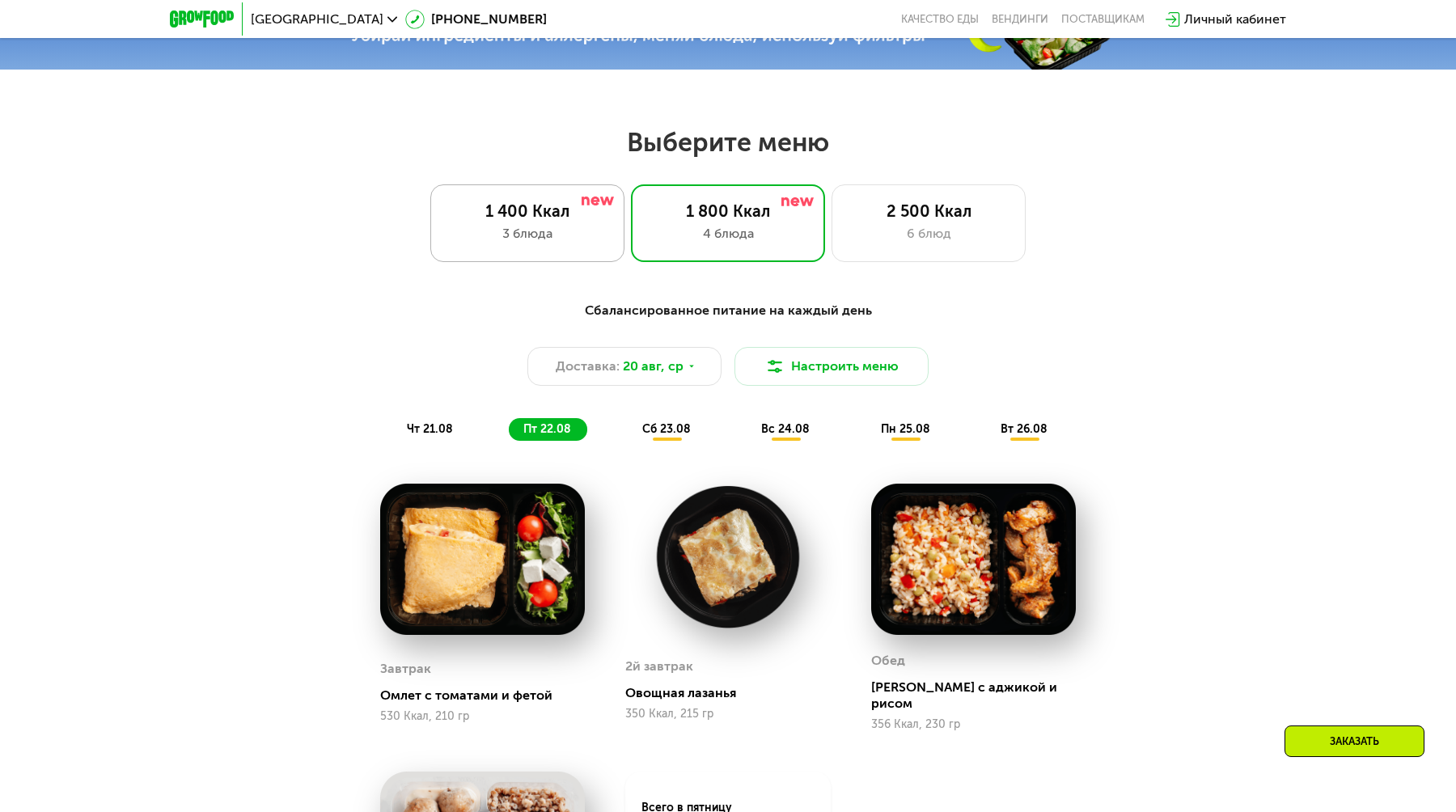
click at [554, 216] on div "1 400 Ккал" at bounding box center [527, 212] width 160 height 20
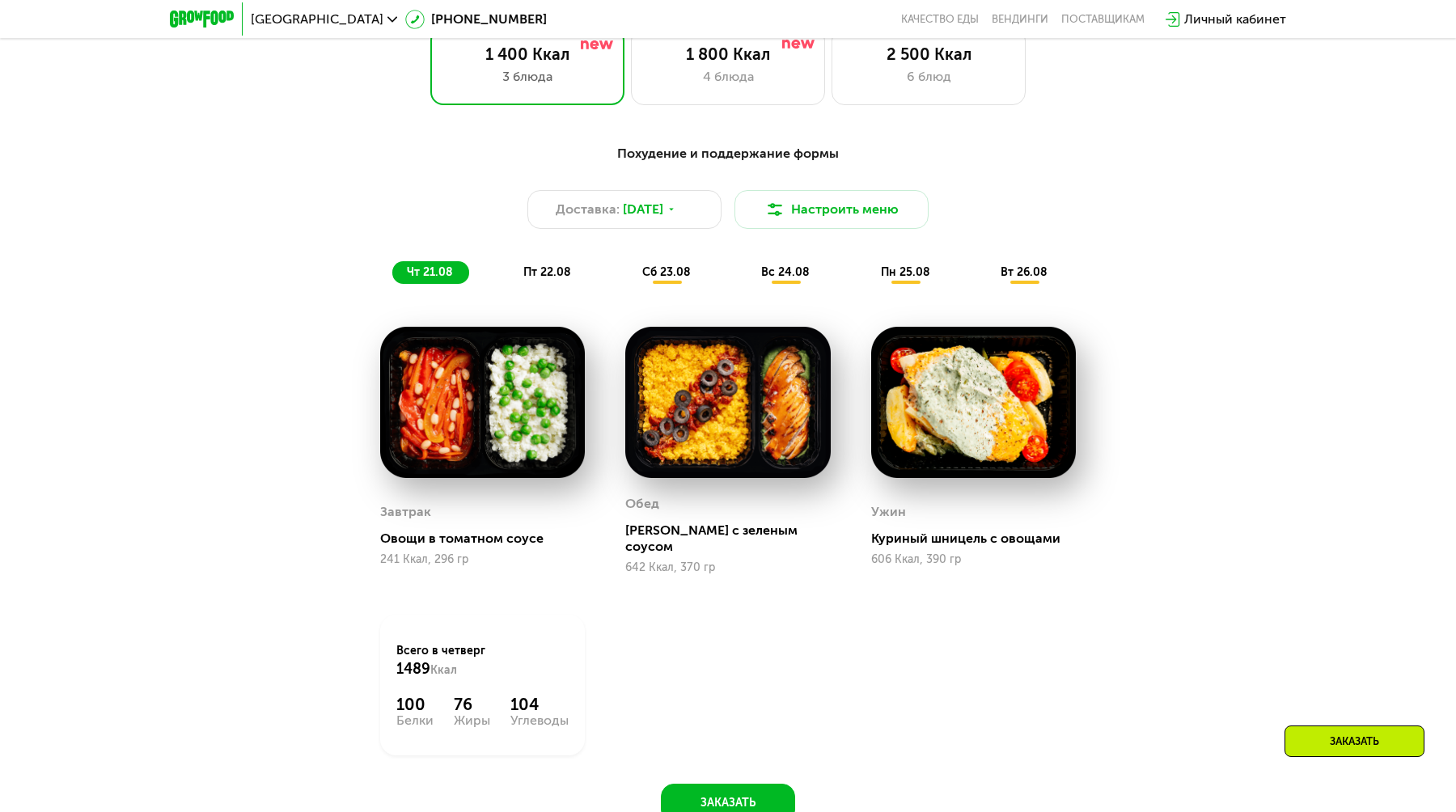
scroll to position [892, 0]
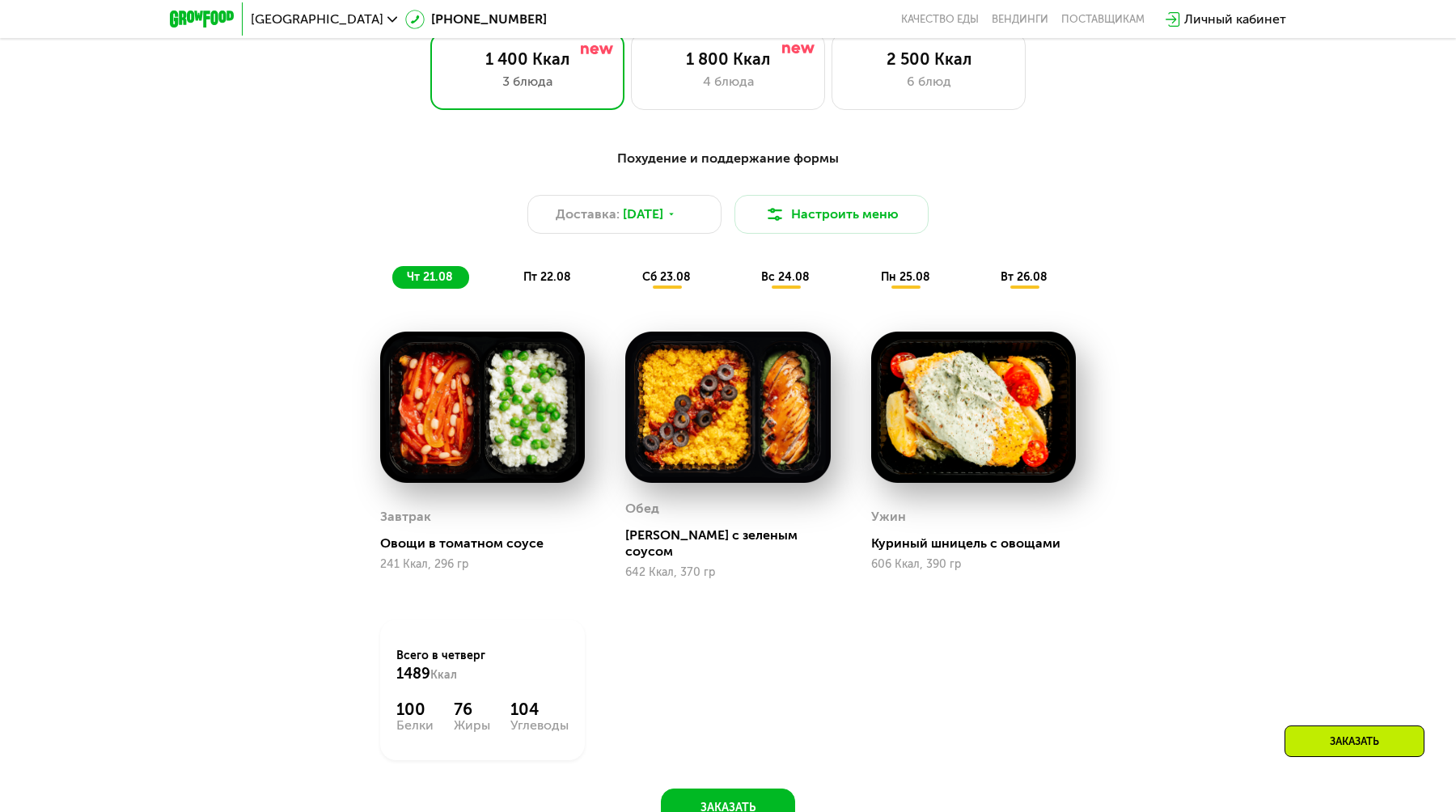
click at [551, 271] on span "пт 22.08" at bounding box center [547, 276] width 48 height 14
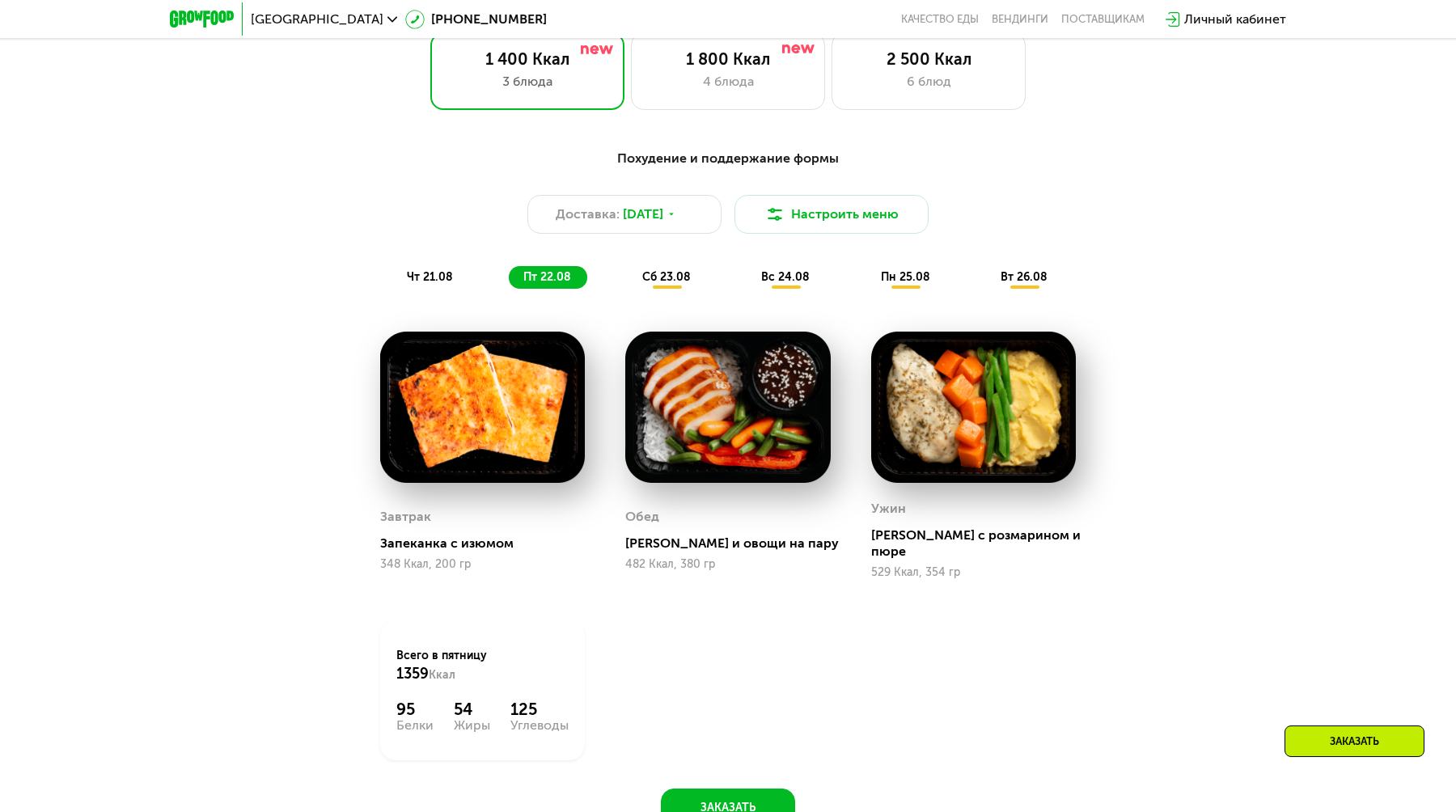
click at [746, 284] on div "сб 23.08" at bounding box center [786, 278] width 80 height 23
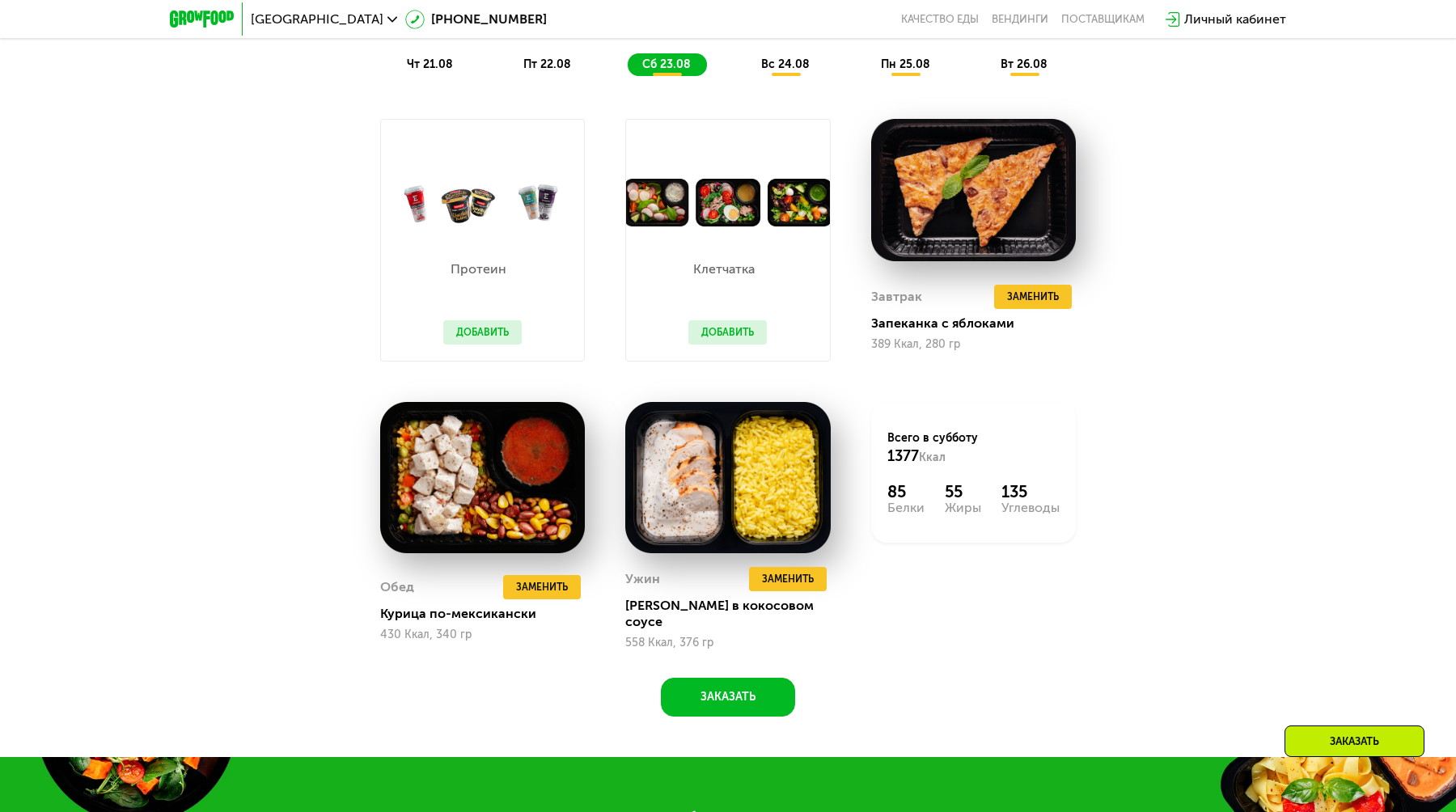
scroll to position [1070, 0]
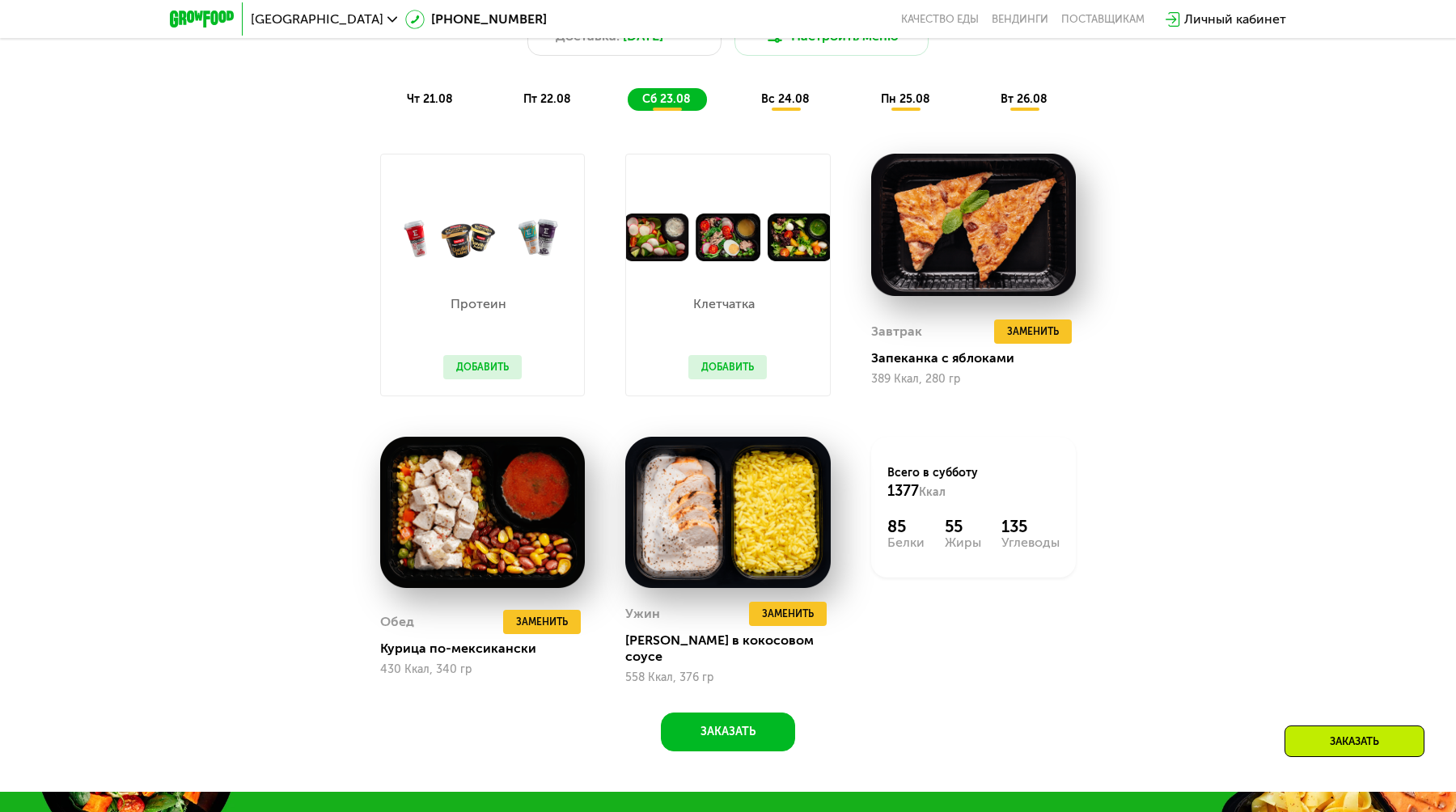
click at [787, 101] on span "вс 24.08" at bounding box center [785, 98] width 48 height 14
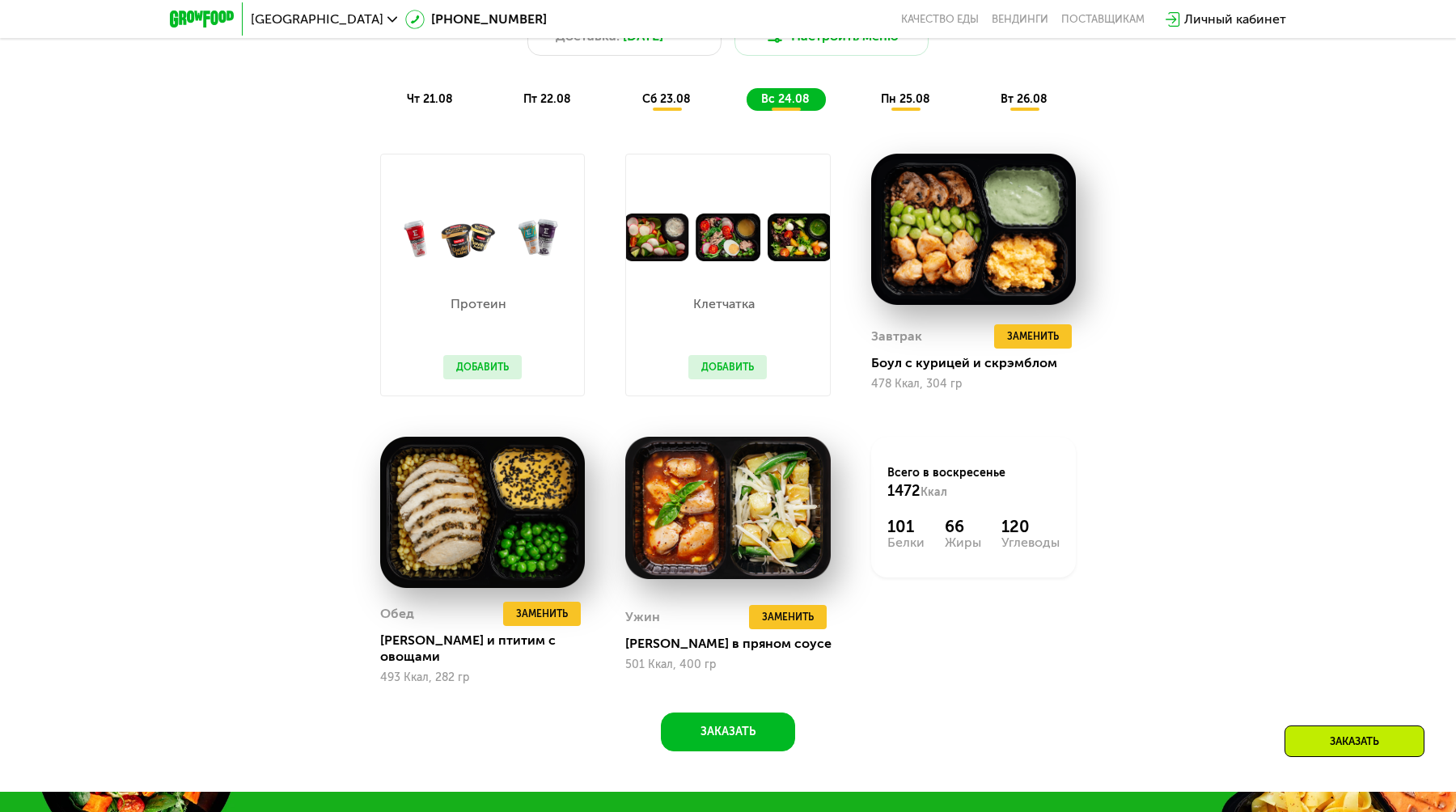
click at [888, 98] on span "пн 25.08" at bounding box center [906, 98] width 49 height 14
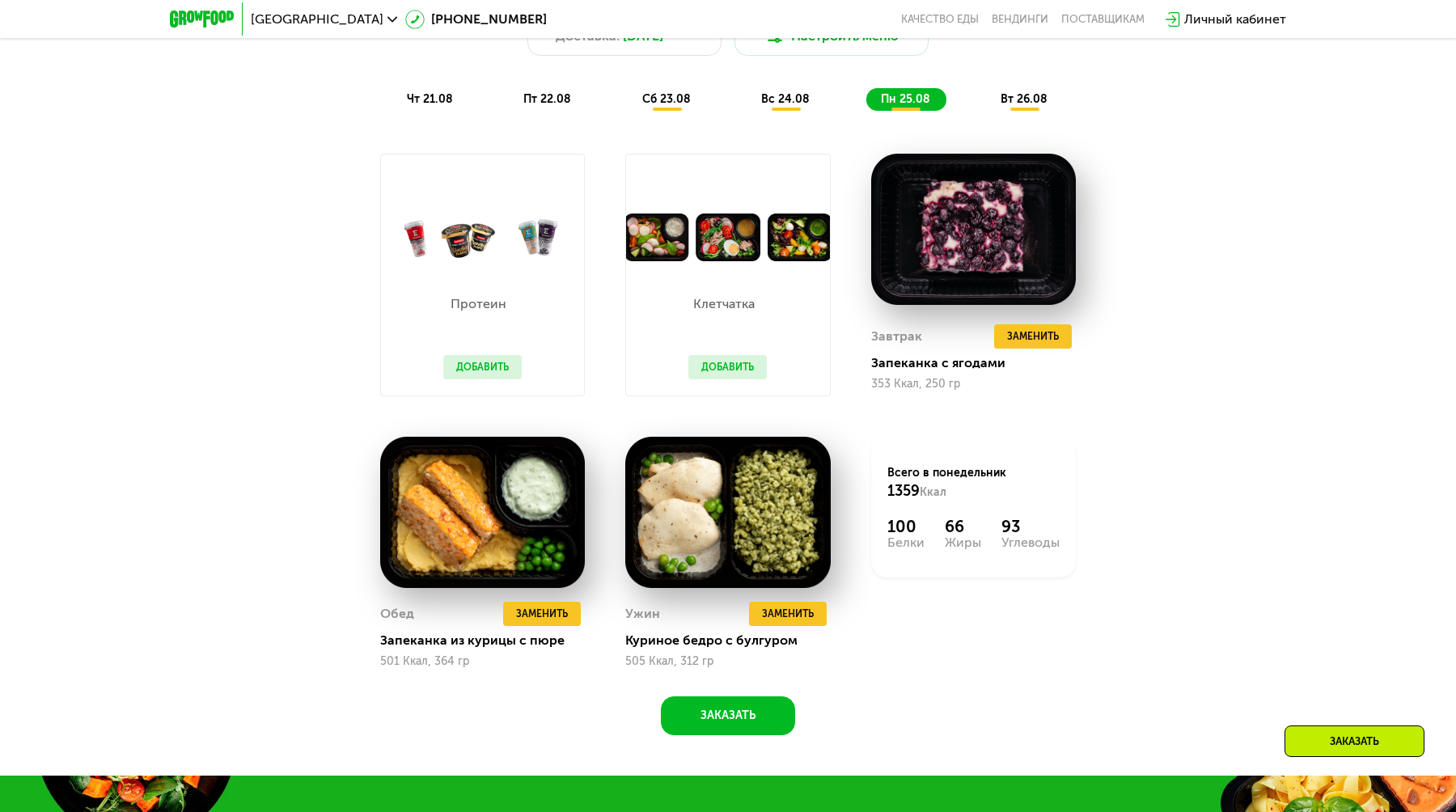
click at [1012, 98] on span "вт 26.08" at bounding box center [1024, 98] width 47 height 14
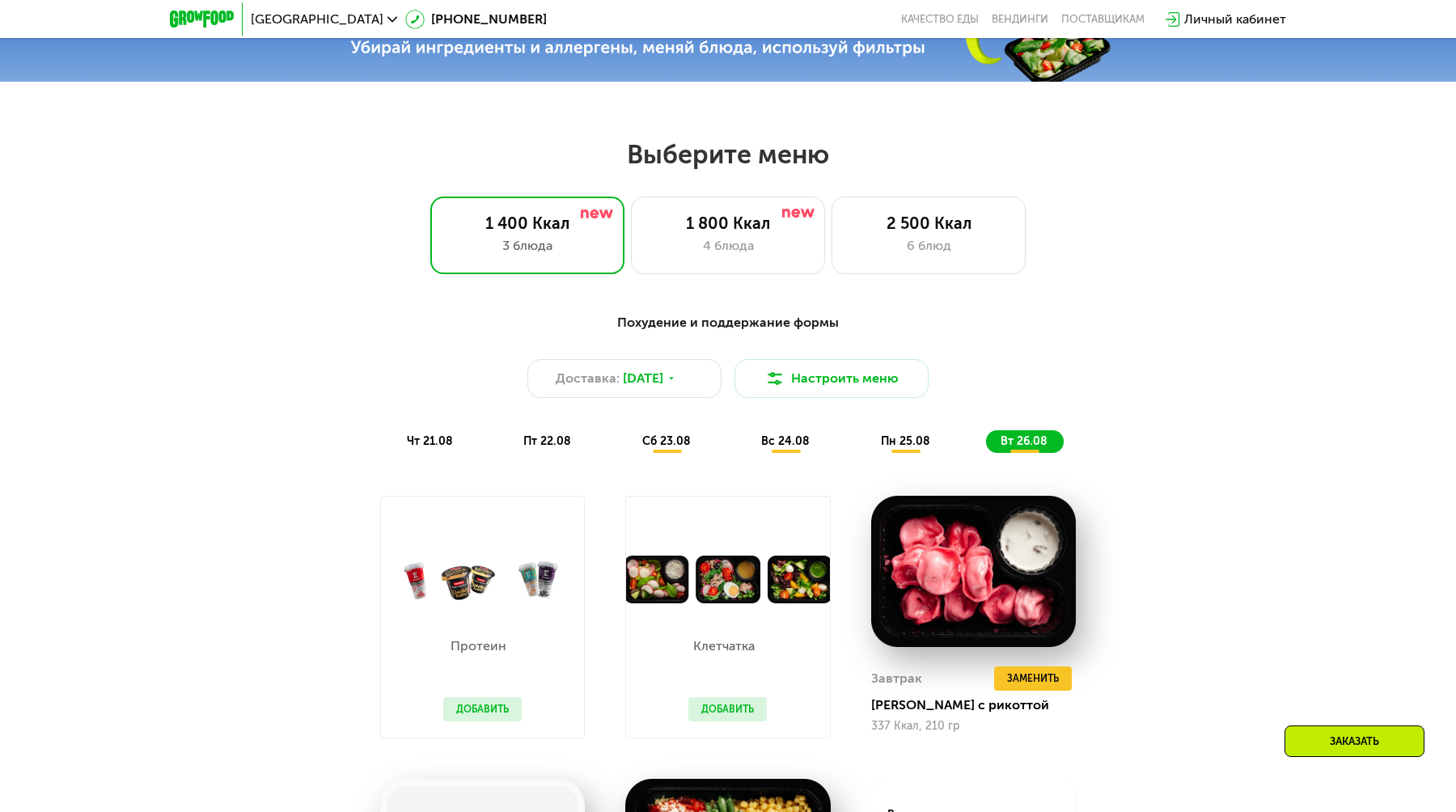
scroll to position [612, 0]
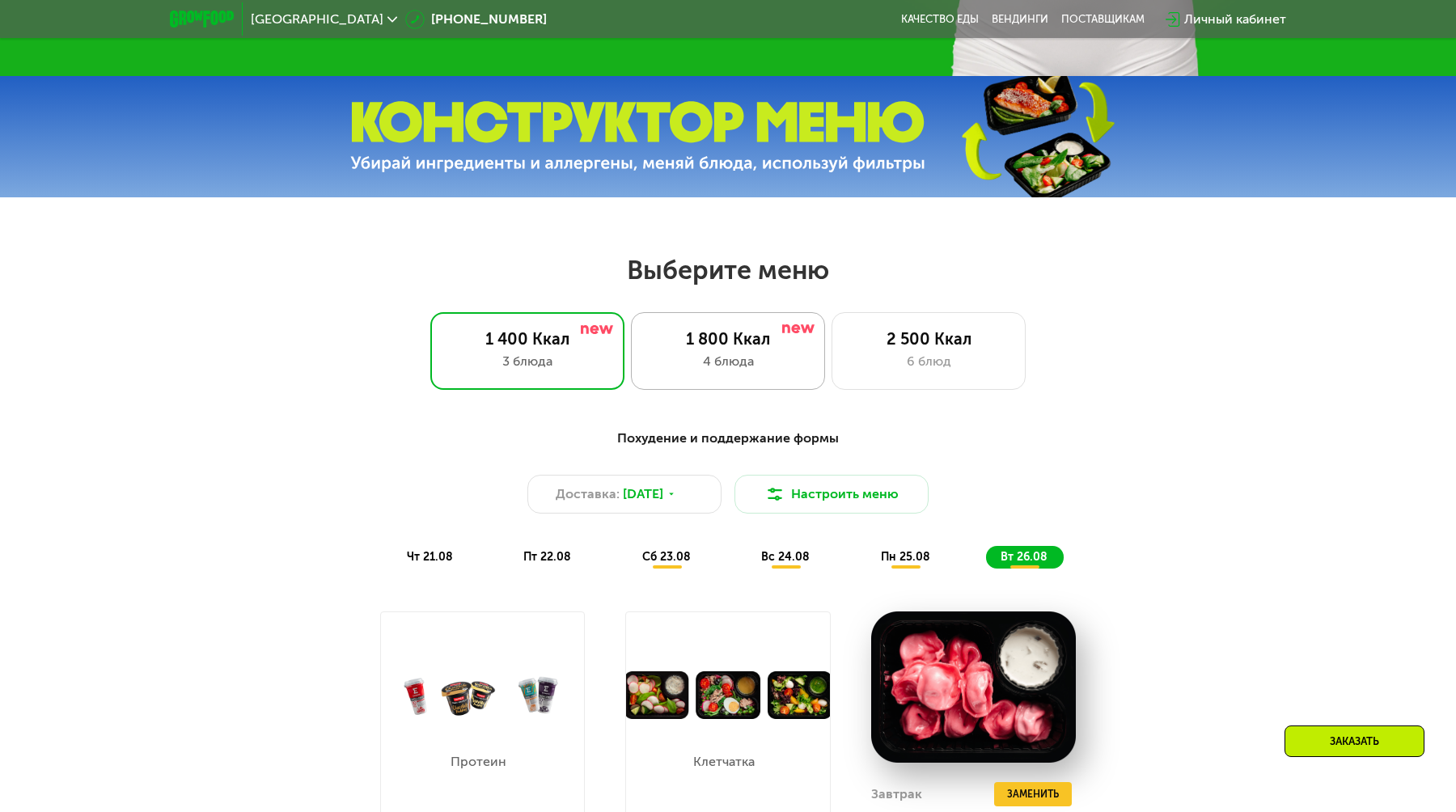
click at [702, 337] on div "1 800 Ккал" at bounding box center [728, 339] width 160 height 20
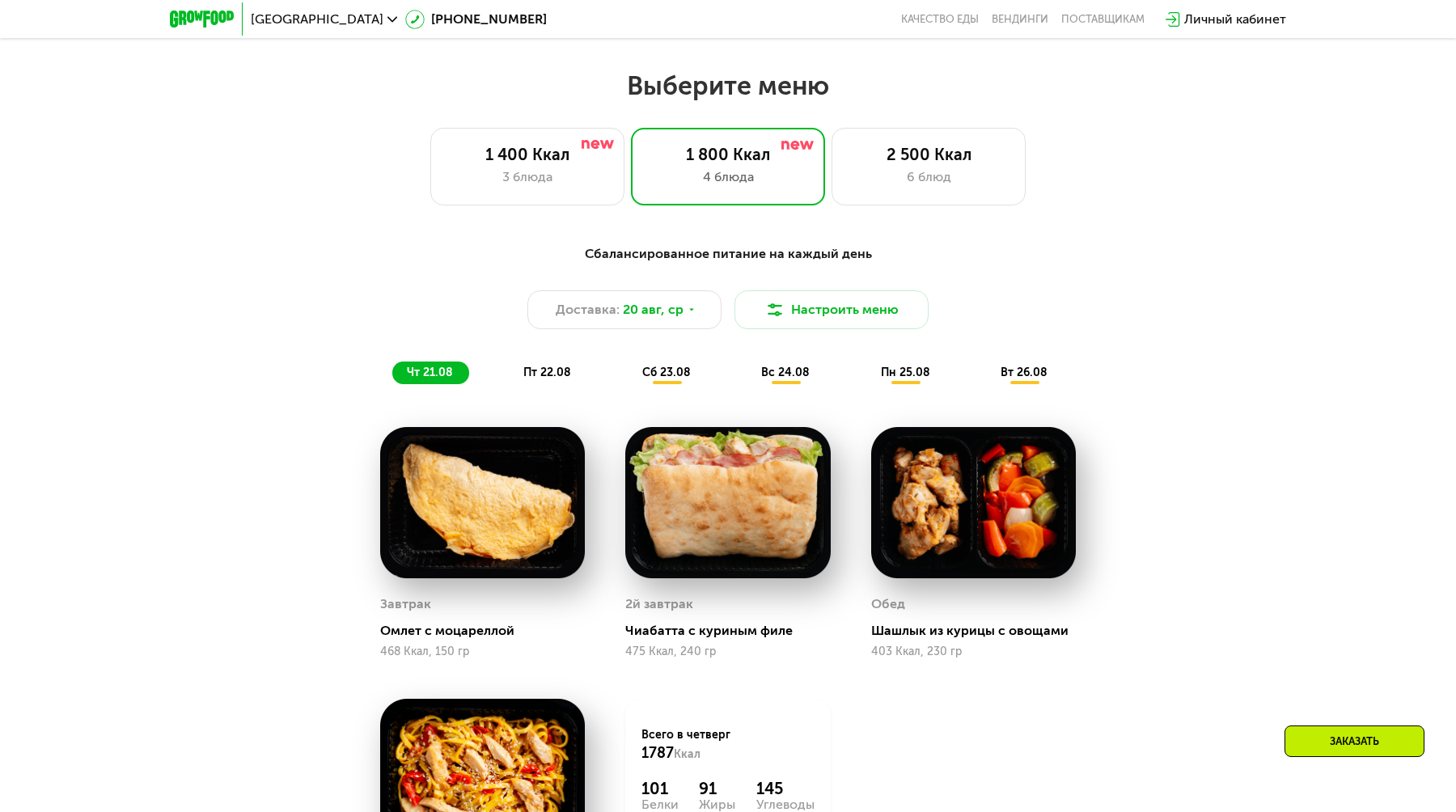
scroll to position [815, 0]
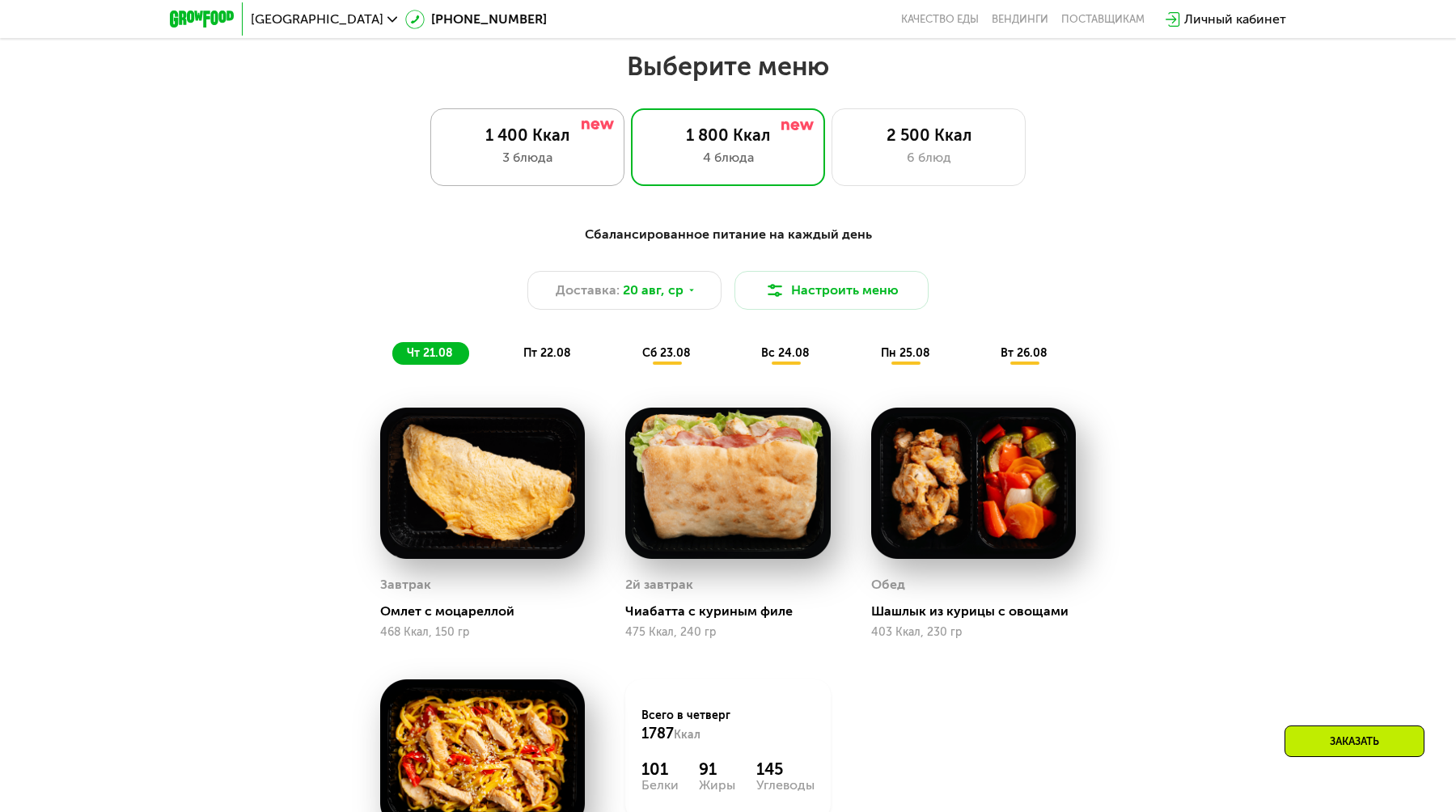
click at [593, 159] on div "3 блюда" at bounding box center [527, 158] width 160 height 20
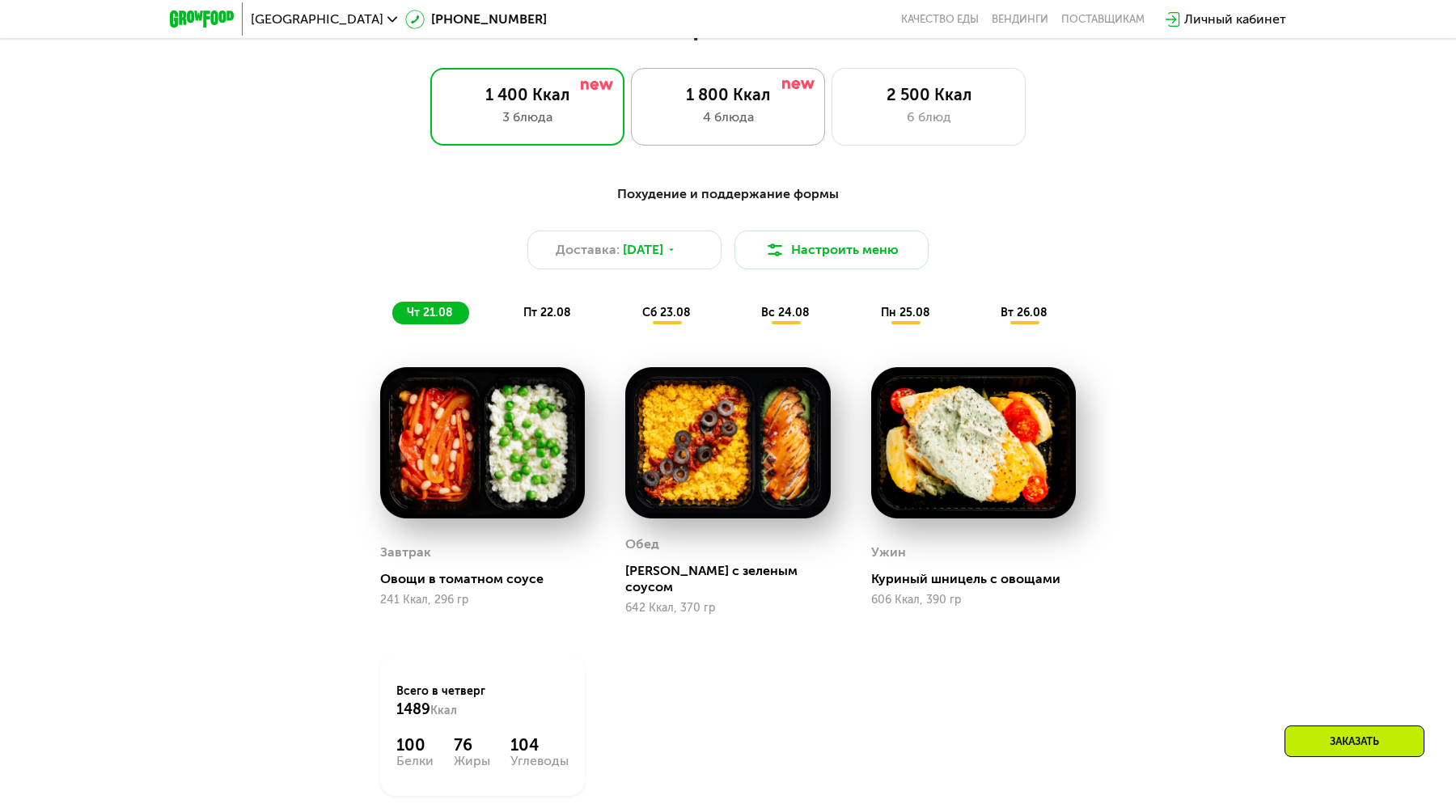
click at [721, 120] on div "4 блюда" at bounding box center [728, 117] width 160 height 20
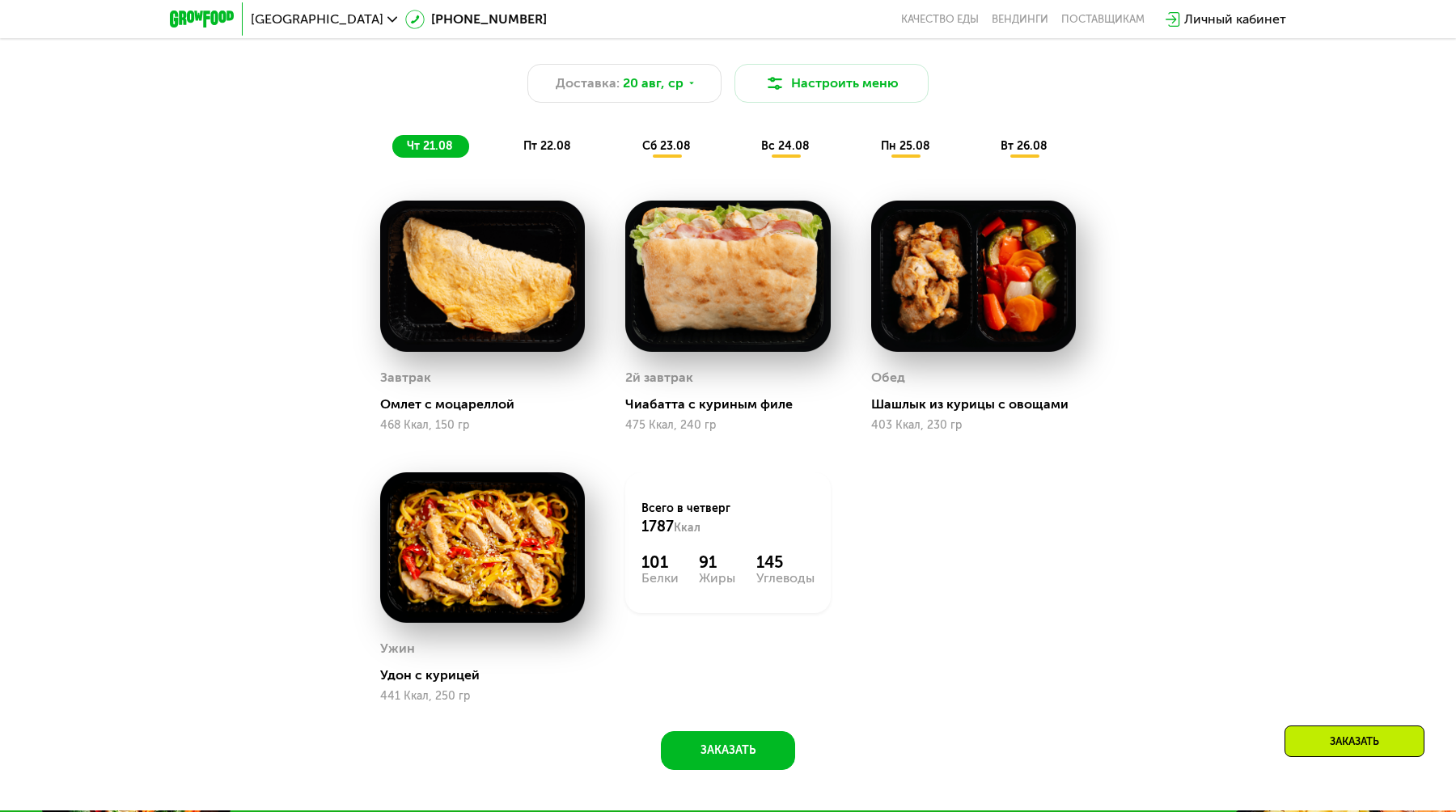
scroll to position [1045, 0]
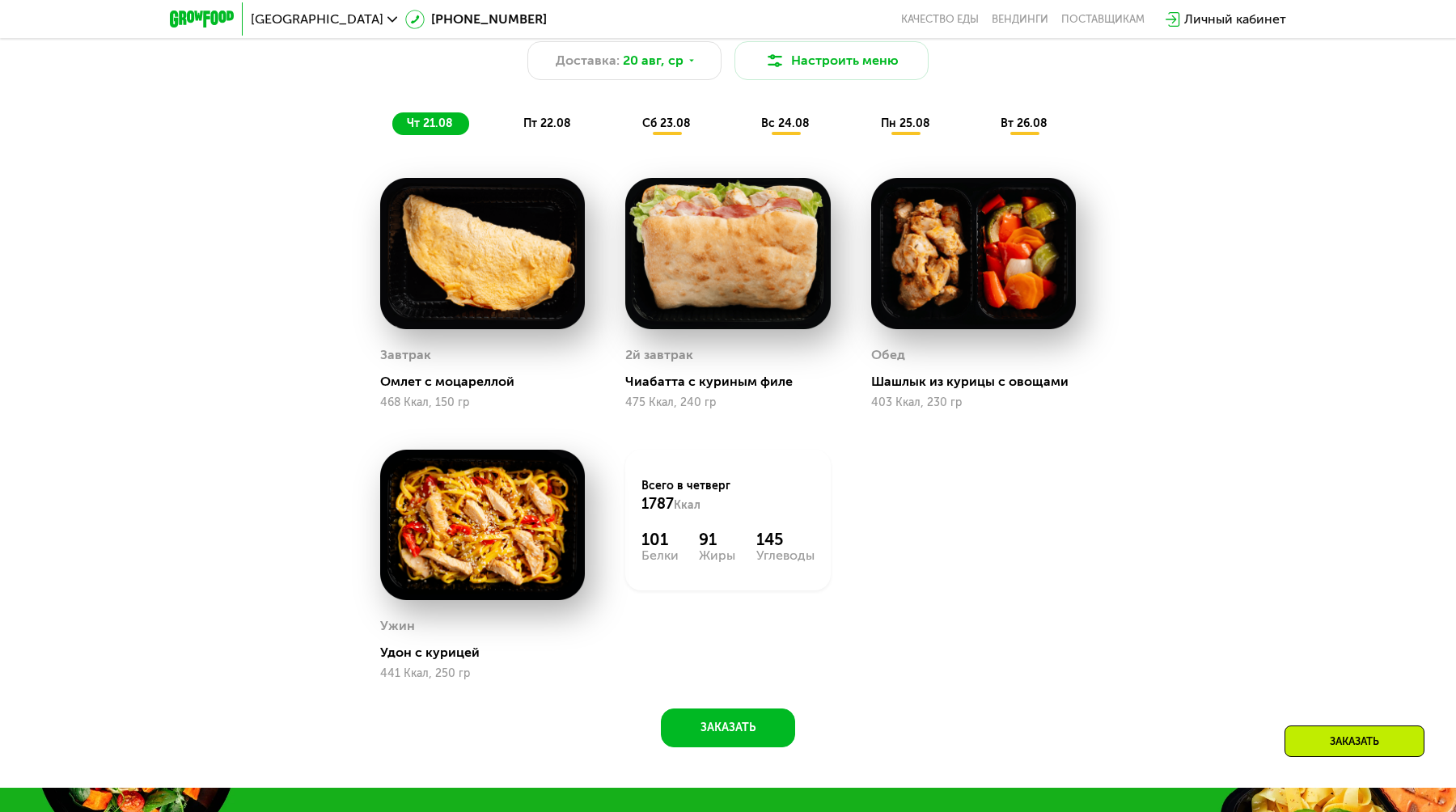
click at [568, 110] on div "Сбалансированное питание на каждый день Доставка: [DATE] Настроить меню чт 21.0…" at bounding box center [728, 65] width 958 height 140
click at [568, 117] on span "пт 22.08" at bounding box center [547, 123] width 48 height 14
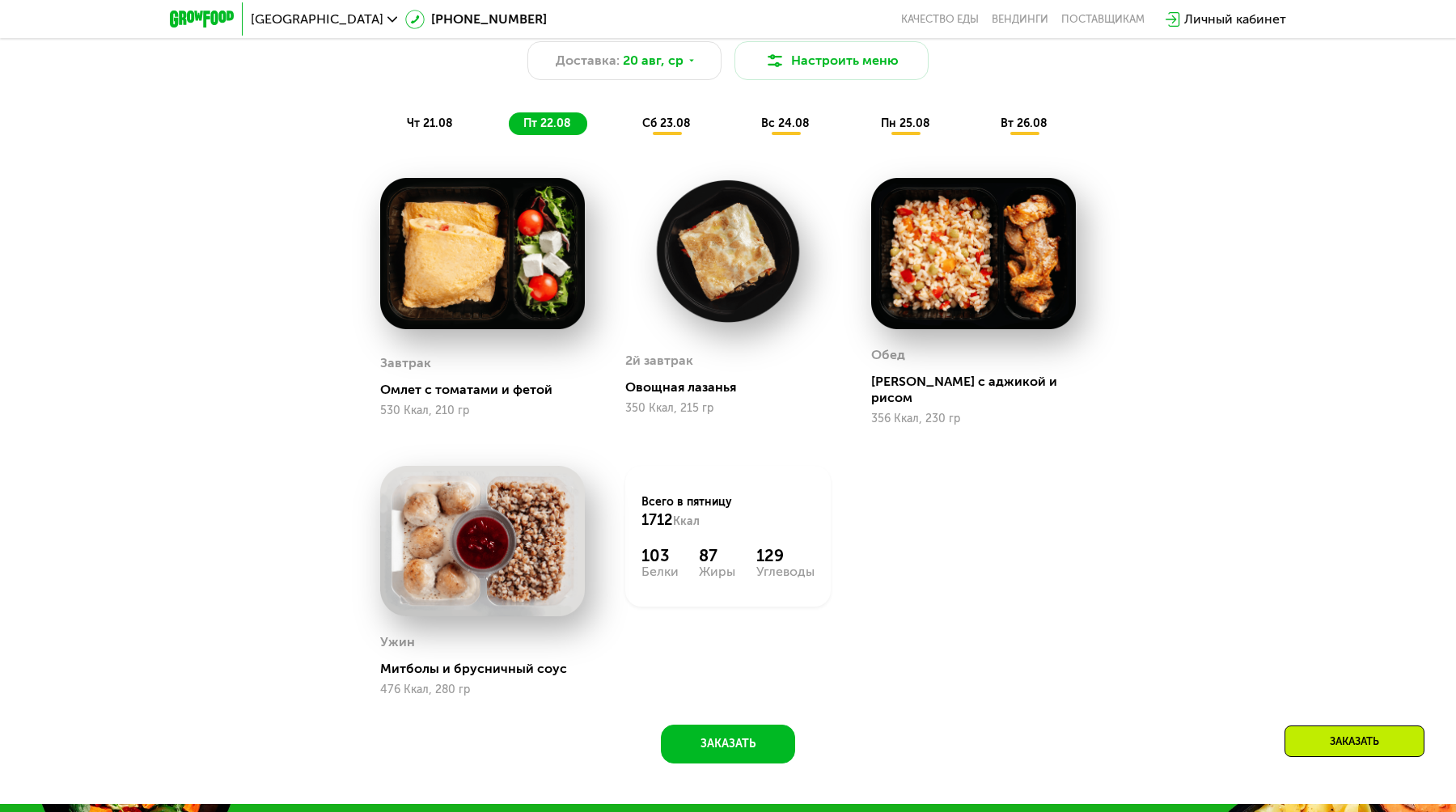
click at [664, 122] on span "сб 23.08" at bounding box center [666, 123] width 48 height 14
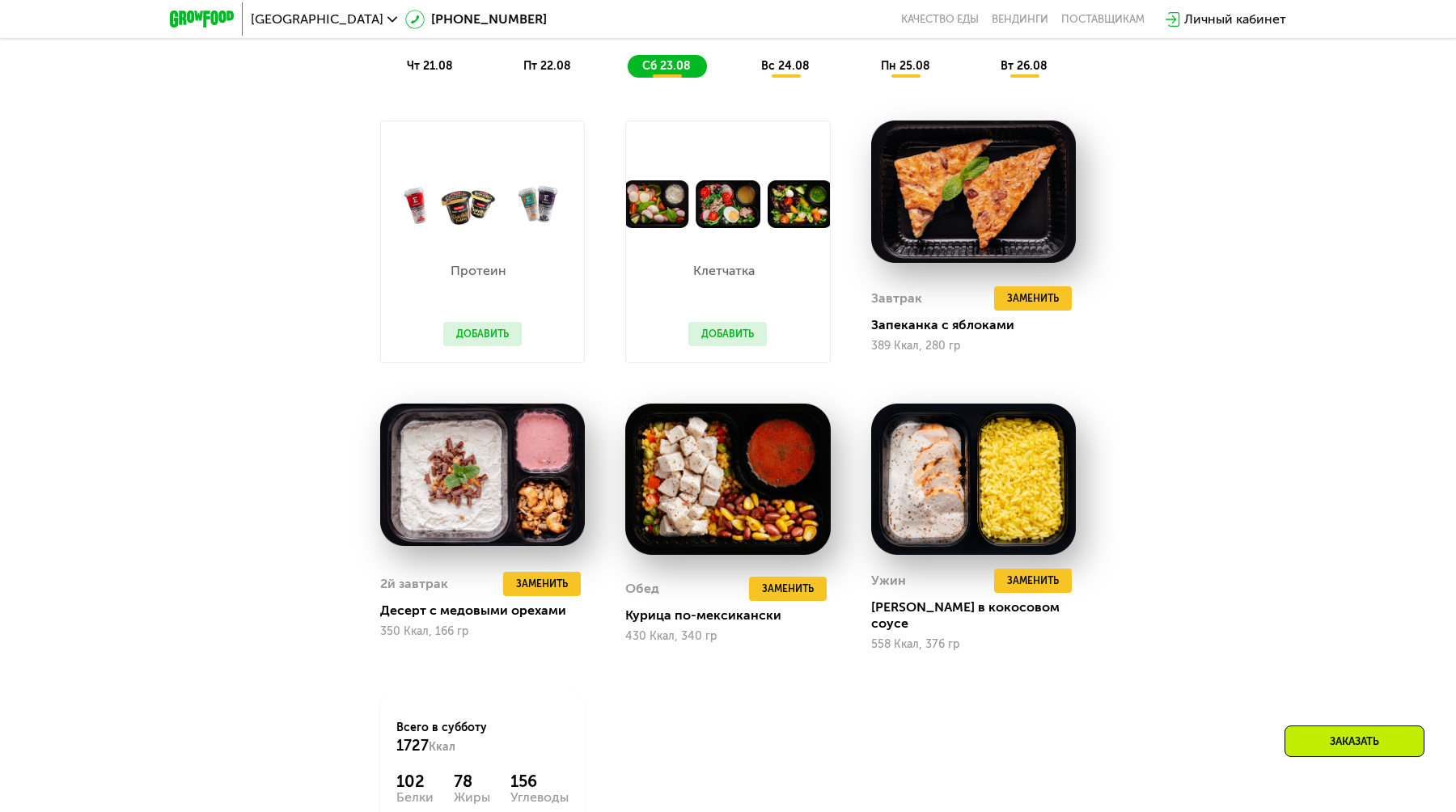
click at [790, 66] on span "вс 24.08" at bounding box center [785, 66] width 48 height 14
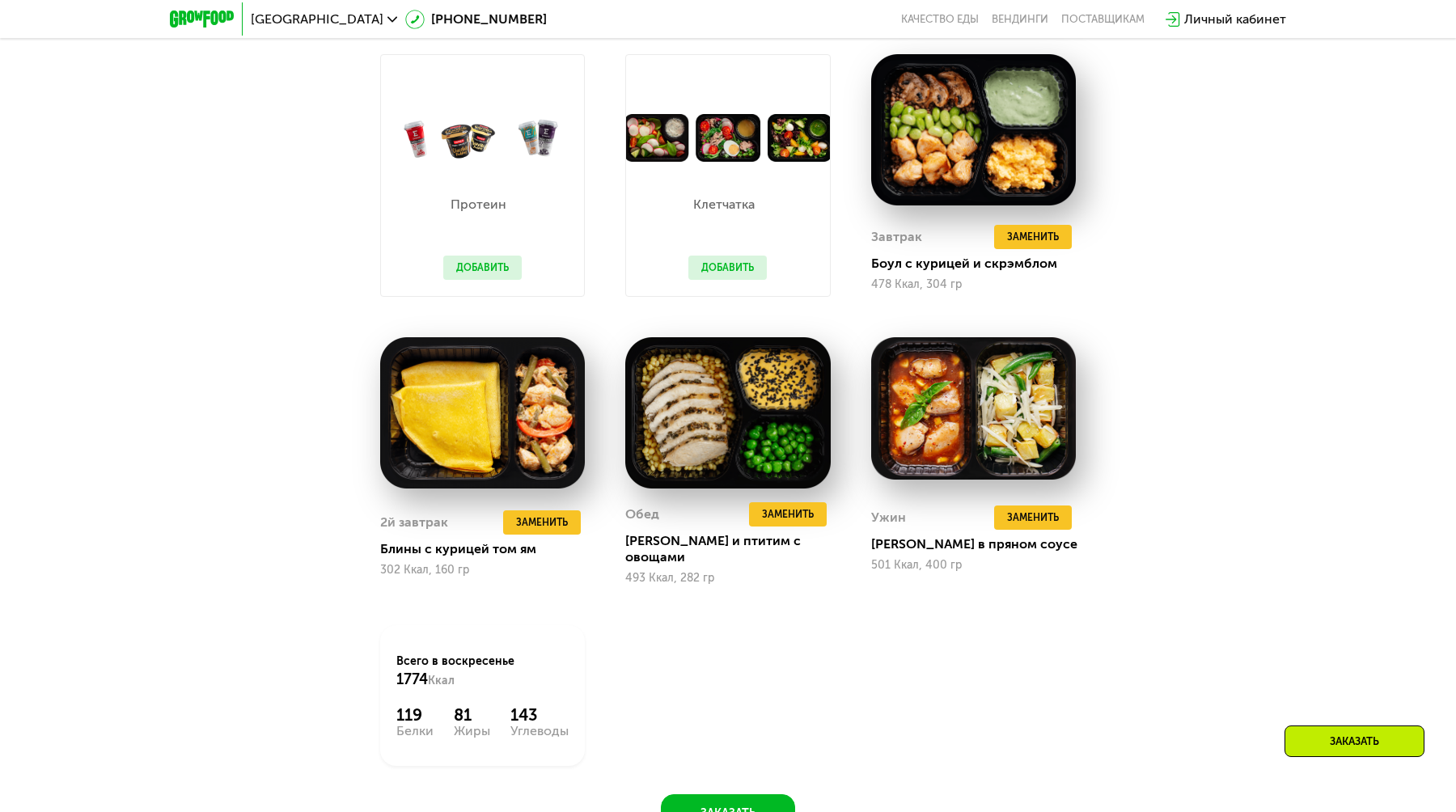
scroll to position [1070, 0]
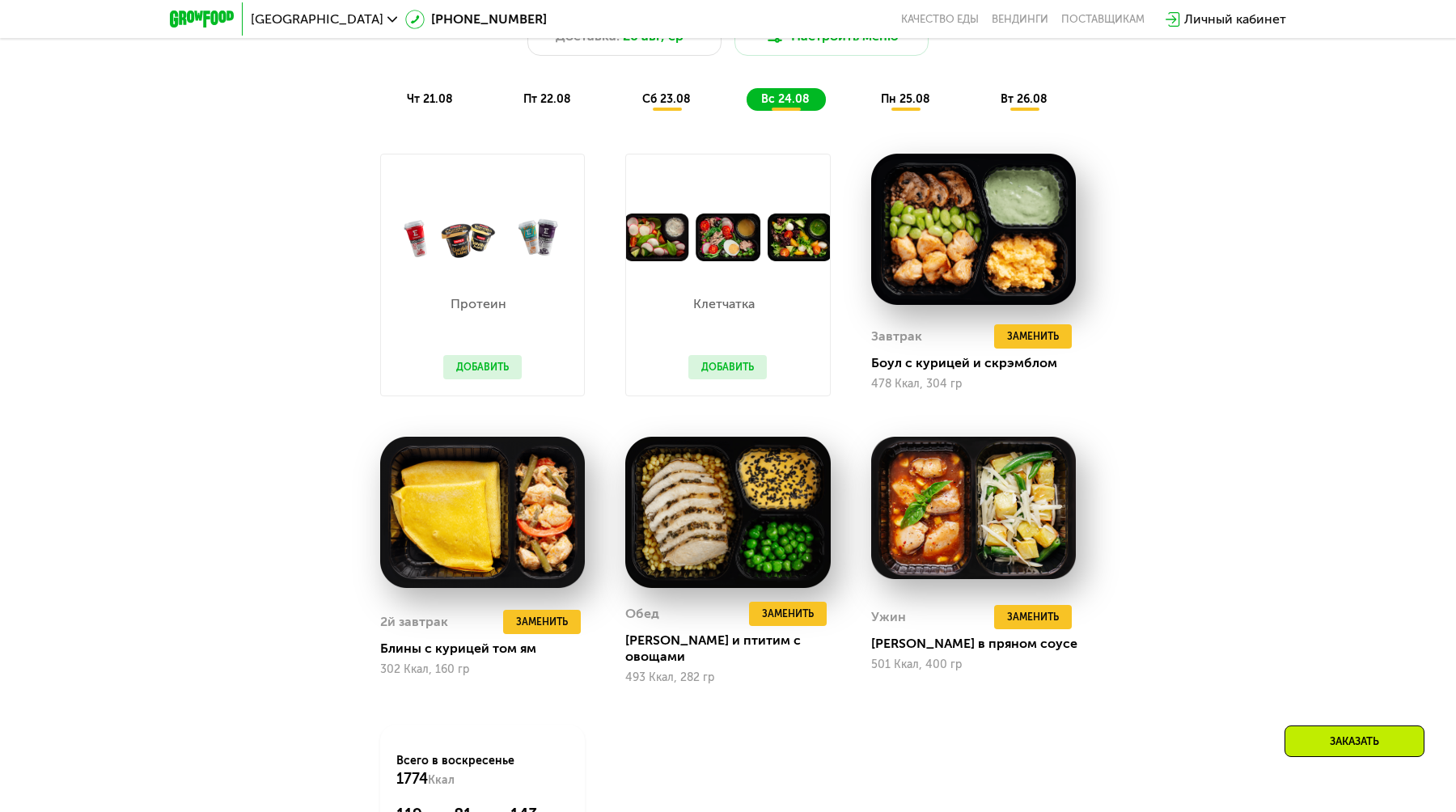
click at [894, 81] on div "Сбалансированное питание на каждый день Доставка: [DATE] Настроить меню чт 21.0…" at bounding box center [728, 40] width 958 height 140
click at [986, 89] on div "пн 25.08" at bounding box center [1025, 100] width 78 height 23
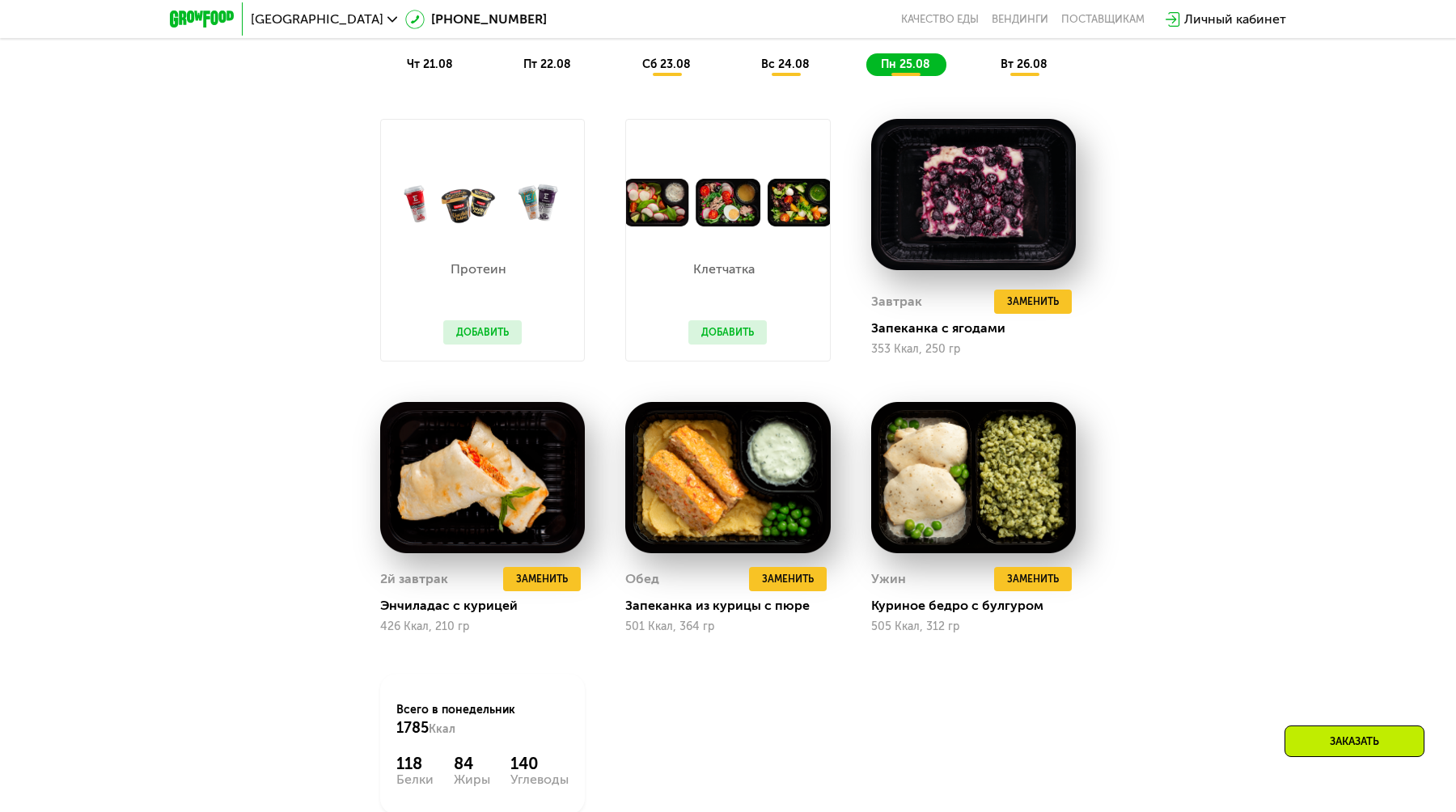
scroll to position [1088, 0]
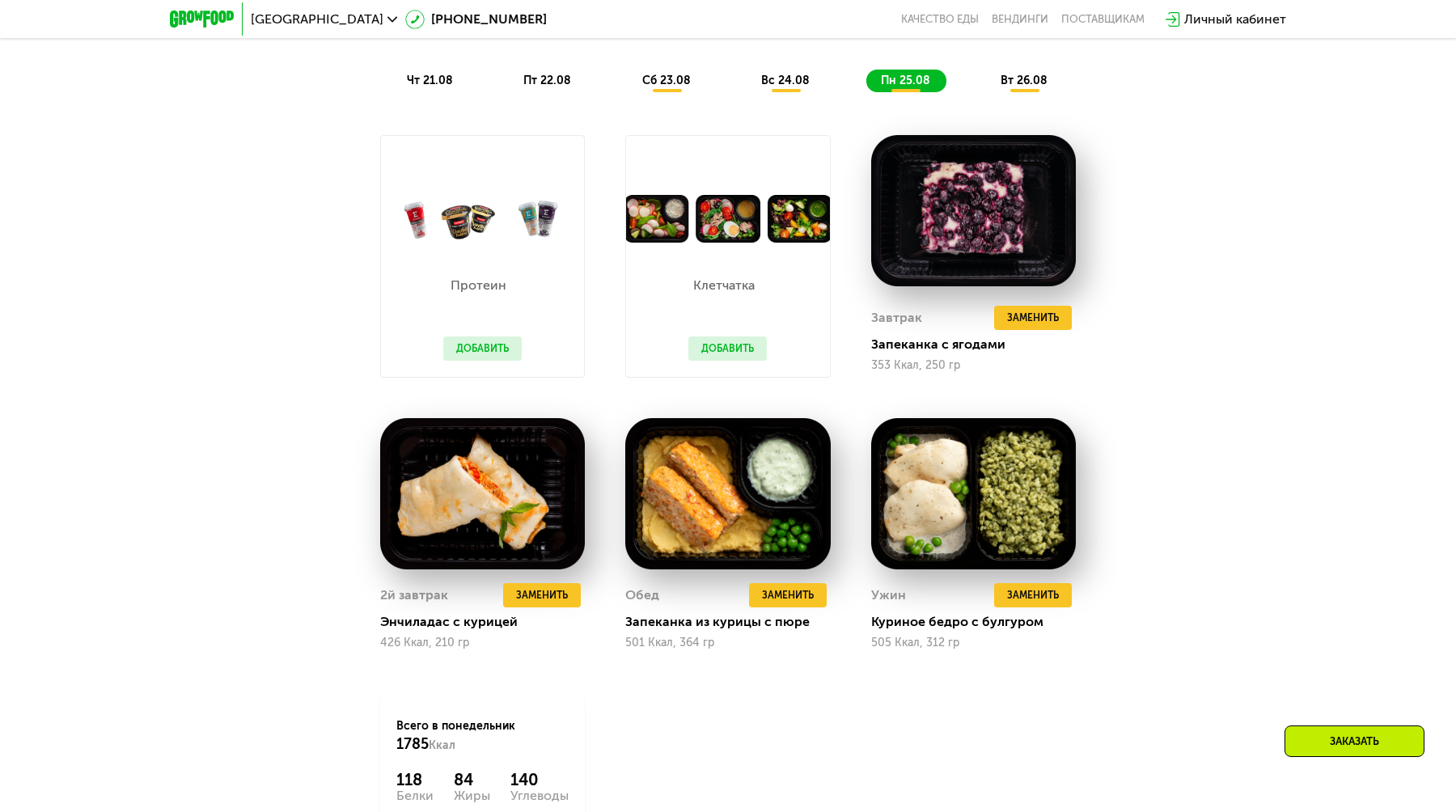
click at [1012, 83] on span "вт 26.08" at bounding box center [1024, 80] width 47 height 14
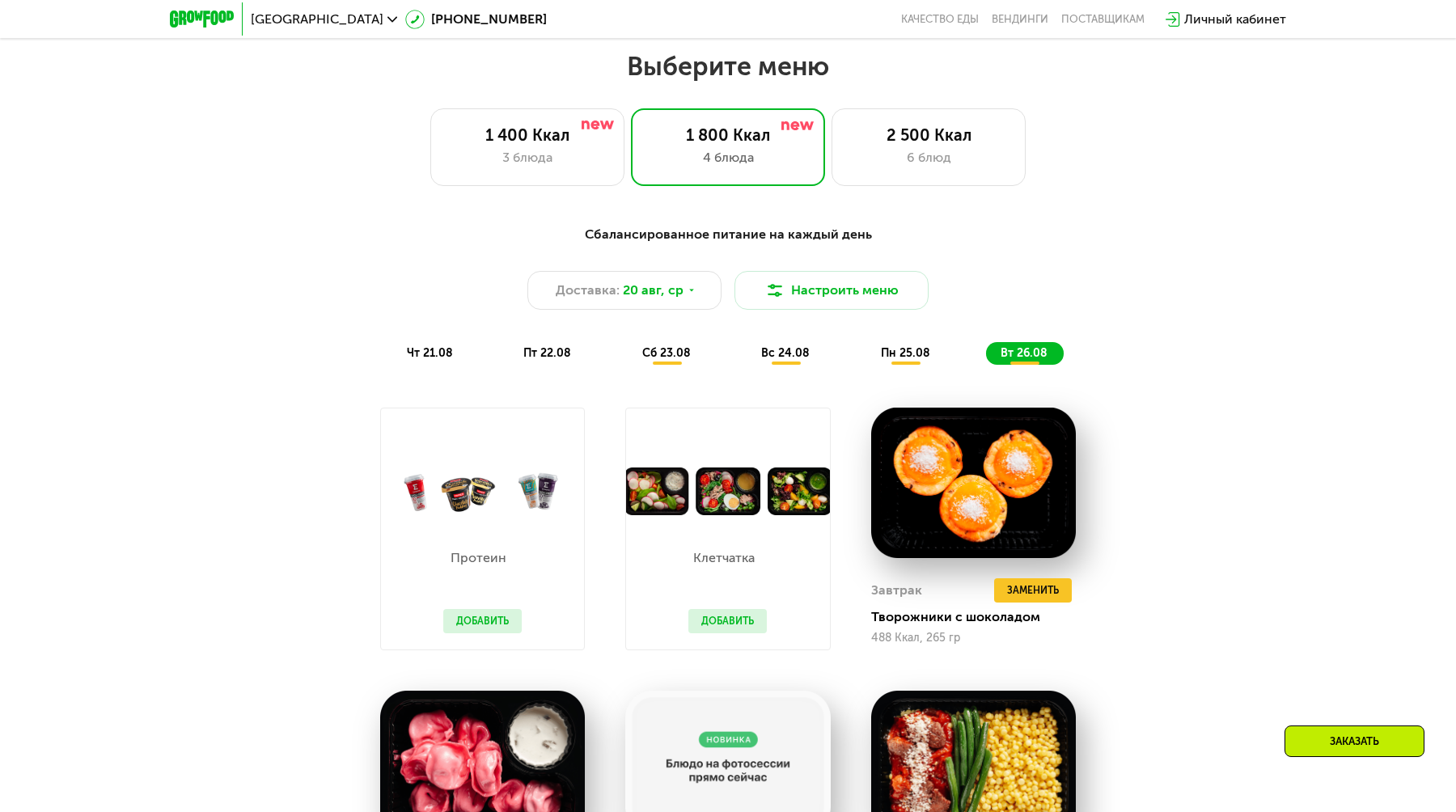
scroll to position [814, 0]
